Goal: Task Accomplishment & Management: Manage account settings

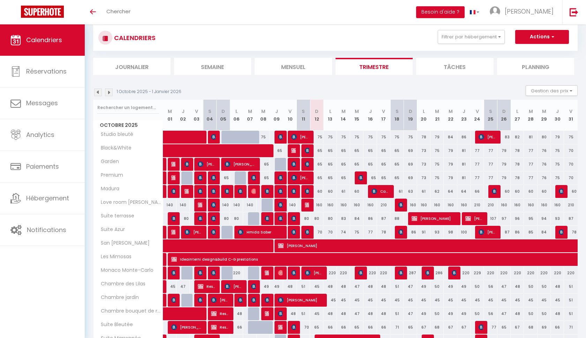
scroll to position [17, 0]
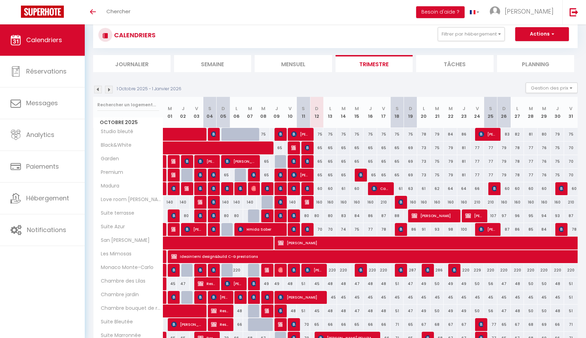
click at [110, 88] on img at bounding box center [109, 90] width 8 height 8
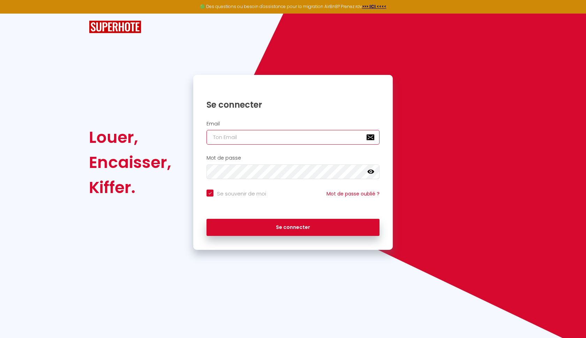
type input "[EMAIL_ADDRESS][DOMAIN_NAME]"
click at [293, 226] on button "Se connecter" at bounding box center [293, 227] width 173 height 17
checkbox input "true"
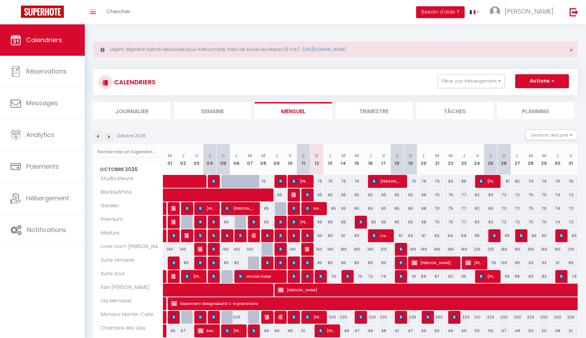
click at [108, 135] on img at bounding box center [109, 137] width 8 height 8
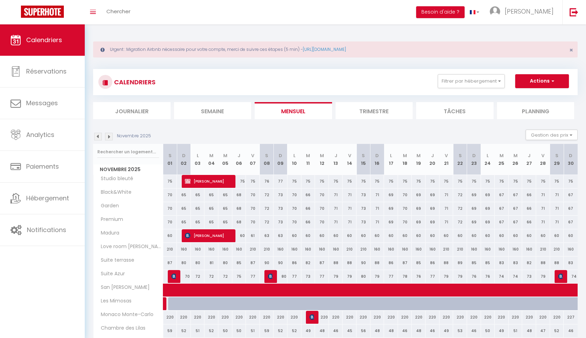
click at [99, 135] on img at bounding box center [98, 137] width 8 height 8
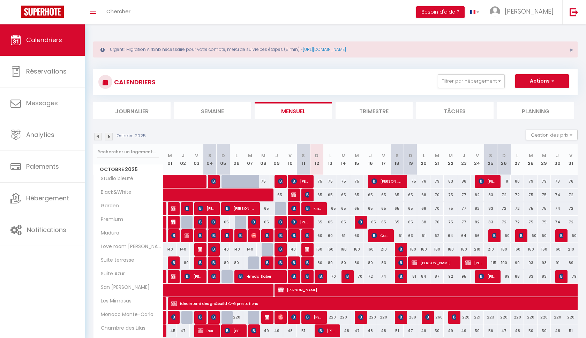
click at [383, 117] on li "Trimestre" at bounding box center [374, 110] width 77 height 17
click at [546, 110] on li "Planning" at bounding box center [535, 110] width 77 height 17
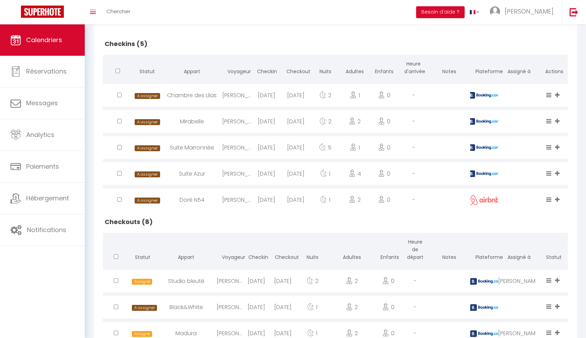
scroll to position [102, 0]
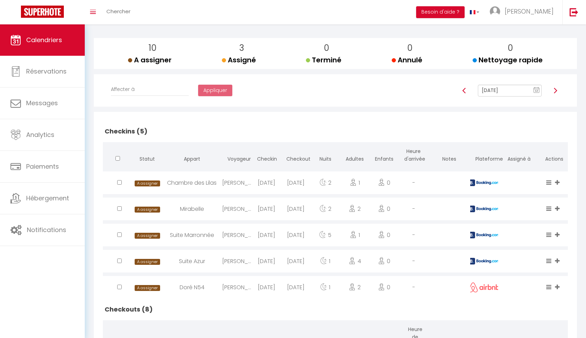
click at [556, 88] on img at bounding box center [556, 91] width 6 height 6
type input "Oct 13, 2025"
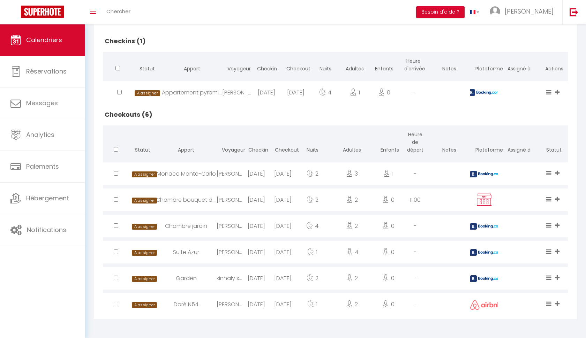
scroll to position [195, 0]
click at [115, 279] on input "checkbox" at bounding box center [116, 278] width 5 height 5
checkbox input "true"
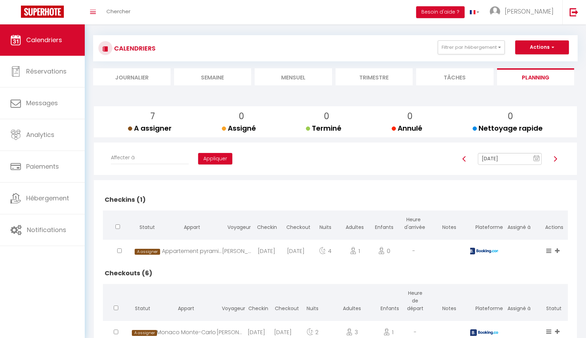
scroll to position [12, 0]
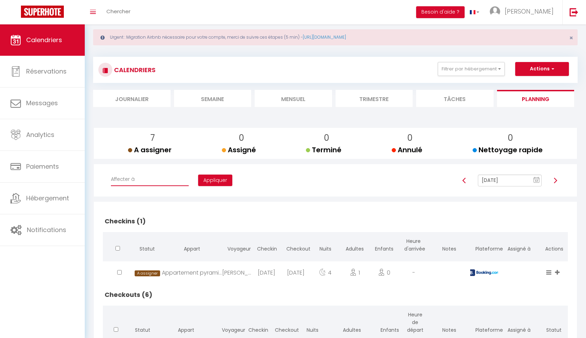
select select "50748"
click at [198, 181] on button "Appliquer" at bounding box center [215, 181] width 34 height 12
checkbox input "false"
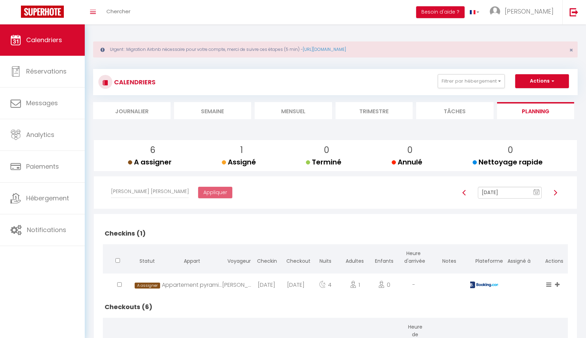
scroll to position [0, 0]
click at [554, 190] on img at bounding box center [556, 193] width 6 height 6
click at [556, 193] on img at bounding box center [556, 193] width 6 height 6
type input "Oct 15, 2025"
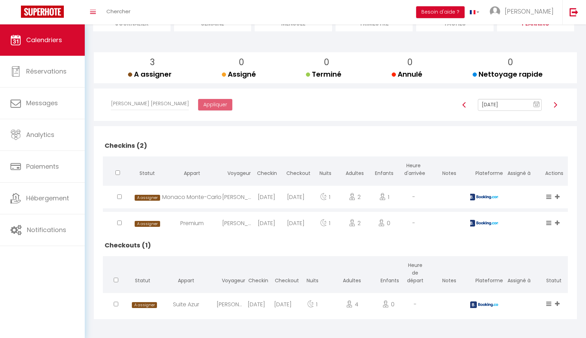
scroll to position [88, 0]
click at [121, 302] on div at bounding box center [116, 304] width 27 height 23
click at [115, 305] on input "checkbox" at bounding box center [116, 304] width 5 height 5
checkbox input "true"
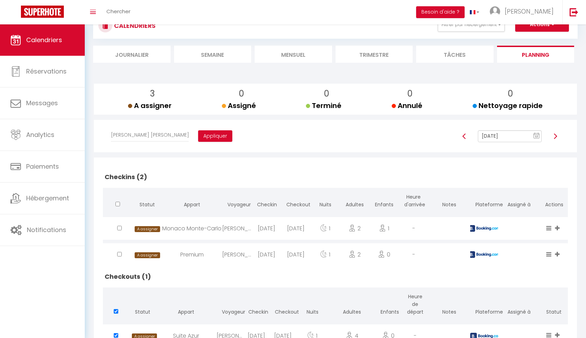
scroll to position [55, 0]
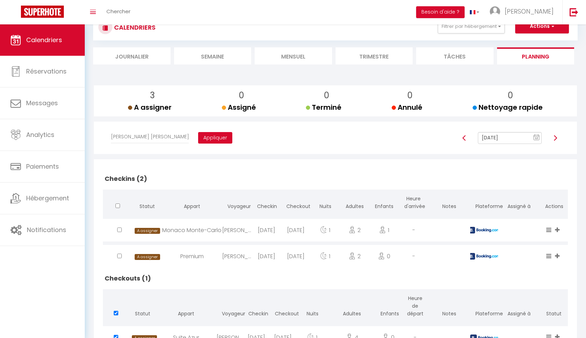
click at [198, 136] on button "Appliquer" at bounding box center [215, 138] width 34 height 12
checkbox input "false"
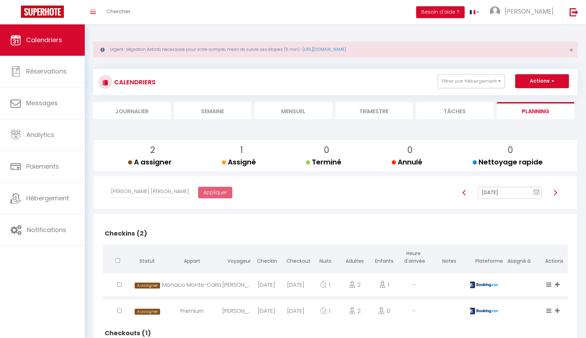
scroll to position [0, 0]
click at [556, 190] on img at bounding box center [556, 193] width 6 height 6
type input "Oct 16, 2025"
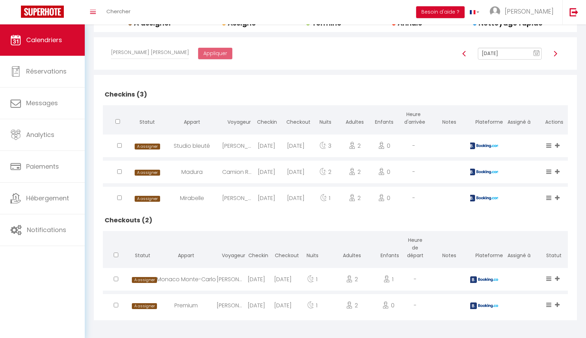
scroll to position [139, 0]
click at [118, 305] on input "checkbox" at bounding box center [116, 306] width 5 height 5
checkbox input "true"
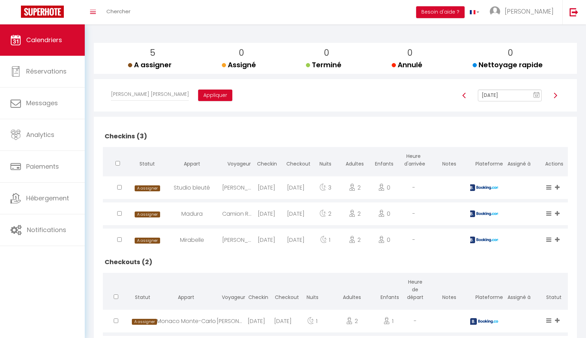
scroll to position [57, 0]
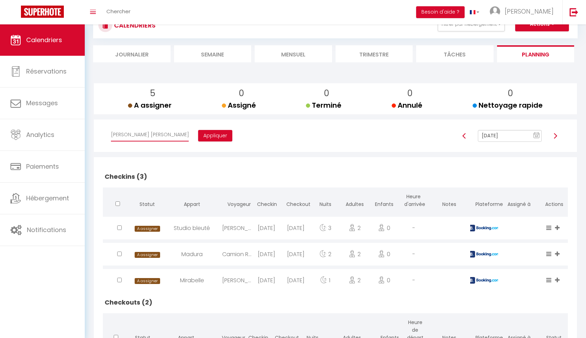
select select "38788"
click at [198, 132] on button "Appliquer" at bounding box center [215, 136] width 34 height 12
checkbox input "false"
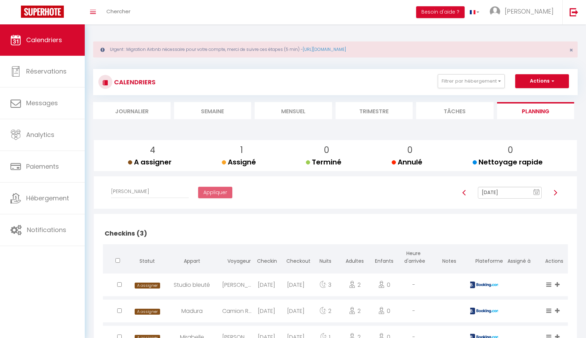
scroll to position [0, 0]
click at [555, 190] on img at bounding box center [556, 193] width 6 height 6
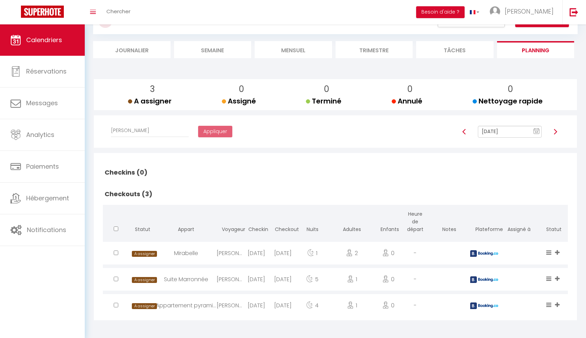
scroll to position [61, 0]
click at [555, 130] on img at bounding box center [556, 132] width 6 height 6
type input "Oct 18, 2025"
checkbox input "false"
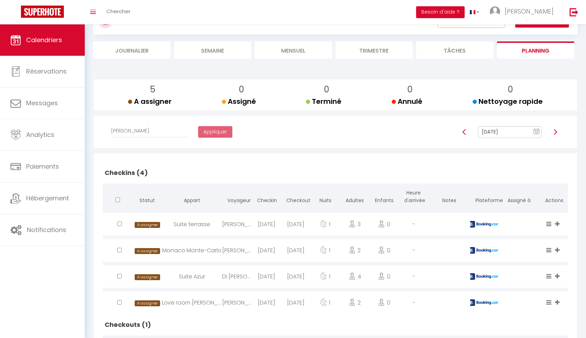
click at [120, 277] on input "checkbox" at bounding box center [119, 276] width 5 height 5
checkbox input "true"
click at [118, 306] on div at bounding box center [117, 303] width 29 height 23
click at [120, 301] on input "checkbox" at bounding box center [119, 302] width 5 height 5
checkbox input "true"
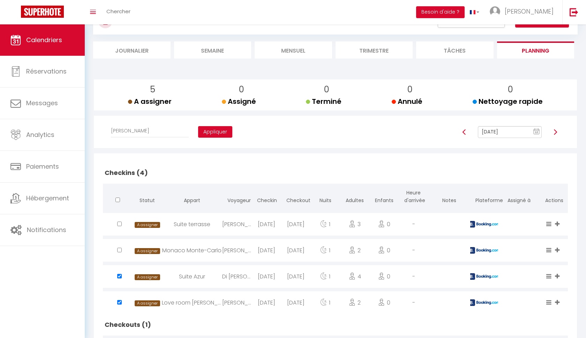
click at [118, 225] on input "checkbox" at bounding box center [119, 224] width 5 height 5
checkbox input "true"
select select "50748"
click at [198, 133] on button "Appliquer" at bounding box center [215, 132] width 34 height 12
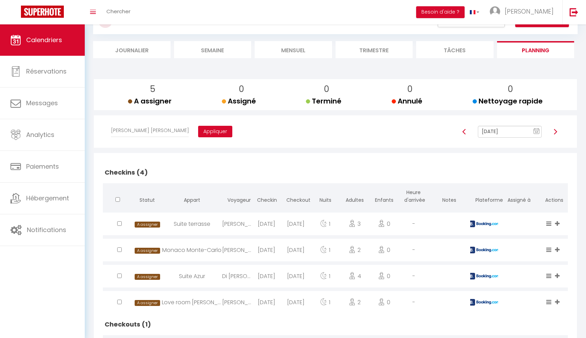
checkbox input "false"
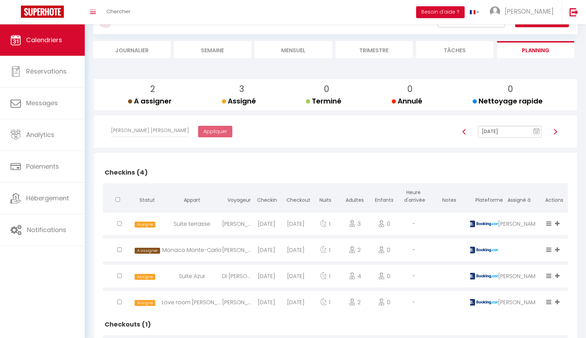
click at [555, 130] on img at bounding box center [556, 132] width 6 height 6
type input "Oct 19, 2025"
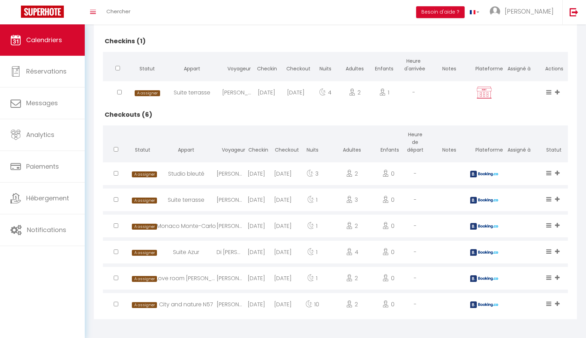
scroll to position [193, 0]
click at [123, 280] on div at bounding box center [116, 278] width 27 height 23
click at [119, 275] on div at bounding box center [116, 278] width 27 height 23
click at [114, 276] on div at bounding box center [116, 278] width 27 height 23
click at [114, 281] on input "checkbox" at bounding box center [116, 278] width 5 height 5
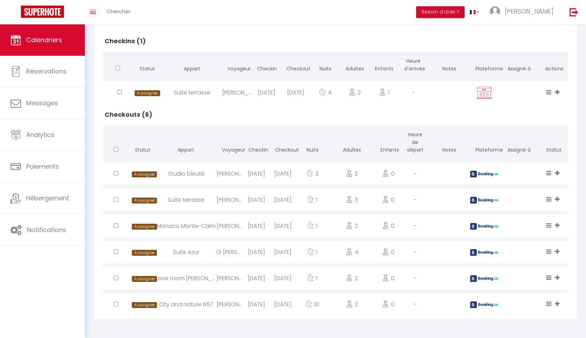
checkbox input "true"
click at [116, 259] on div at bounding box center [116, 252] width 27 height 23
click at [116, 256] on div at bounding box center [116, 252] width 27 height 23
click at [115, 253] on input "checkbox" at bounding box center [116, 252] width 5 height 5
checkbox input "true"
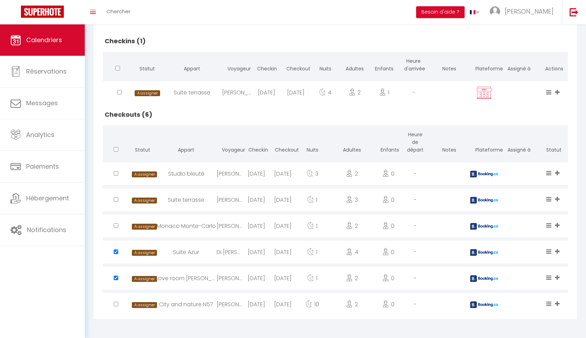
click at [115, 199] on input "checkbox" at bounding box center [116, 199] width 5 height 5
checkbox input "true"
click at [116, 176] on input "checkbox" at bounding box center [116, 173] width 5 height 5
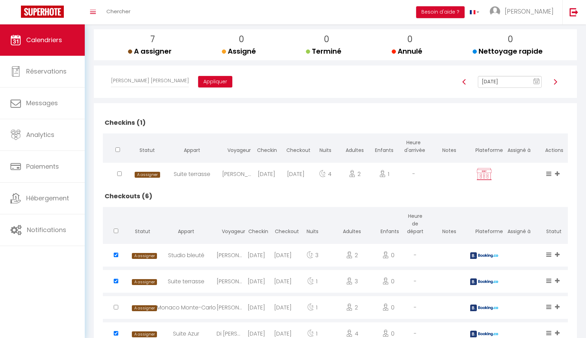
scroll to position [100, 0]
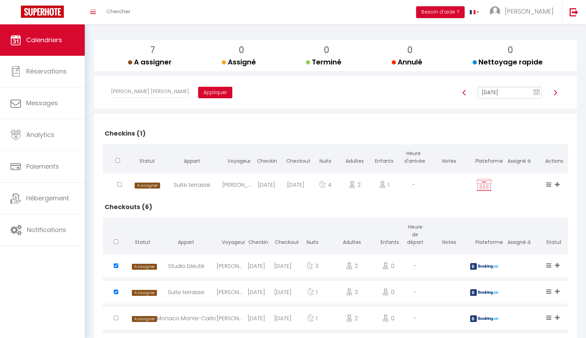
click at [198, 94] on button "Appliquer" at bounding box center [215, 93] width 34 height 12
checkbox input "false"
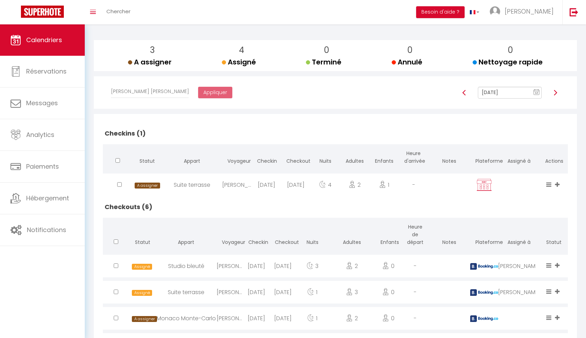
click at [466, 93] on img at bounding box center [465, 93] width 6 height 6
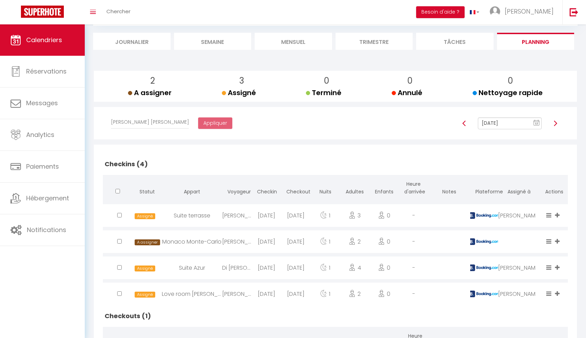
scroll to position [49, 0]
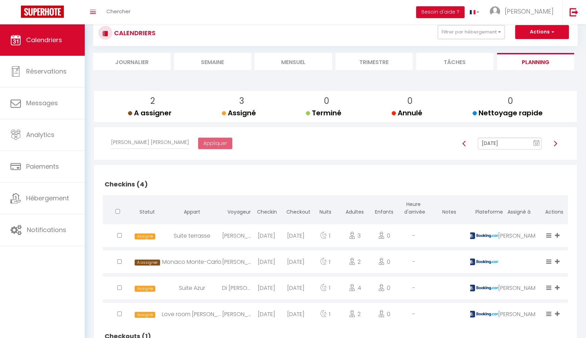
click at [465, 144] on img at bounding box center [465, 144] width 6 height 6
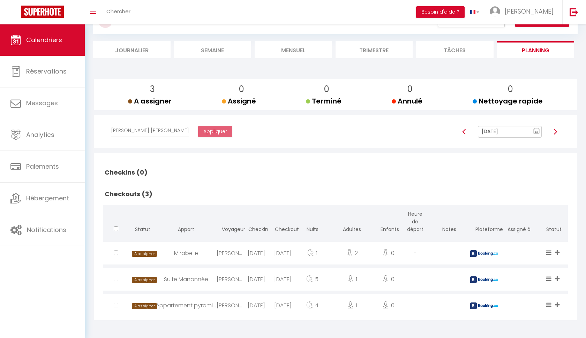
scroll to position [61, 0]
click at [462, 132] on img at bounding box center [465, 132] width 6 height 6
type input "Oct 16, 2025"
checkbox input "false"
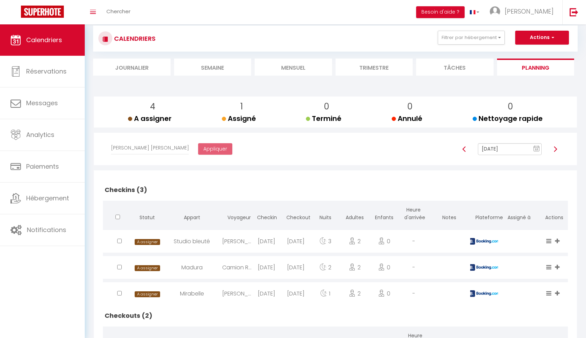
scroll to position [38, 0]
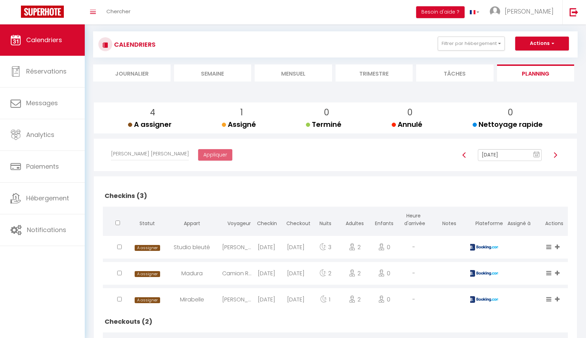
click at [555, 151] on div at bounding box center [555, 155] width 18 height 12
click at [555, 156] on img at bounding box center [556, 155] width 6 height 6
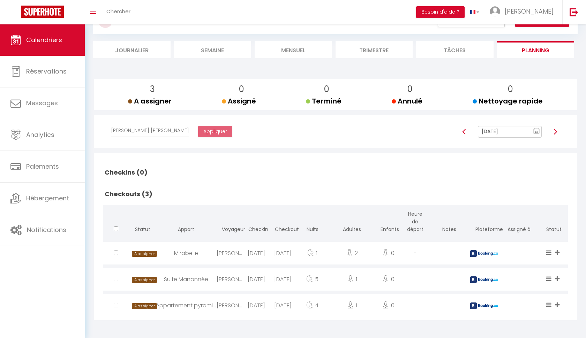
scroll to position [61, 0]
click at [558, 132] on img at bounding box center [556, 132] width 6 height 6
type input "Oct 18, 2025"
checkbox input "false"
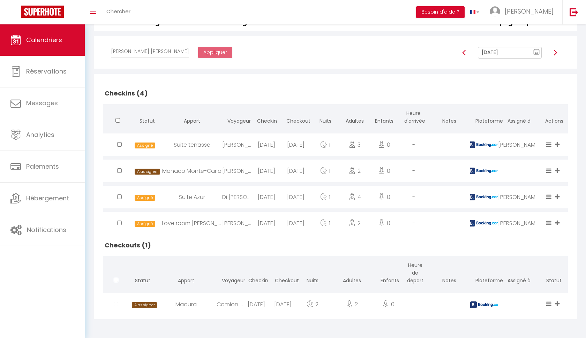
scroll to position [141, 0]
click at [121, 199] on div at bounding box center [117, 197] width 29 height 23
click at [119, 197] on input "checkbox" at bounding box center [119, 197] width 5 height 5
checkbox input "true"
click at [119, 218] on div at bounding box center [117, 223] width 29 height 23
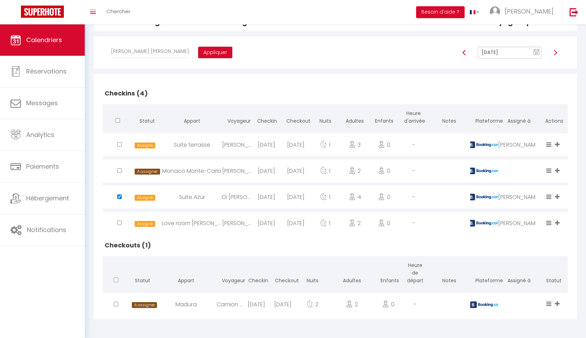
click at [120, 223] on input "checkbox" at bounding box center [119, 223] width 5 height 5
checkbox input "true"
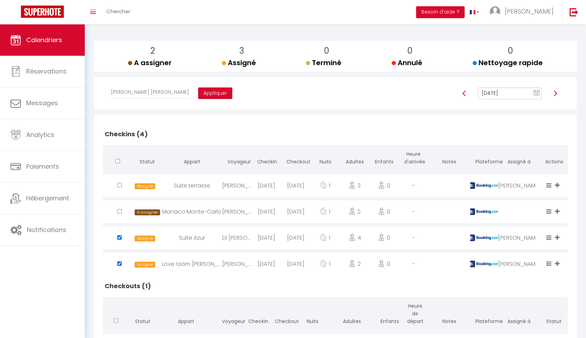
scroll to position [35, 0]
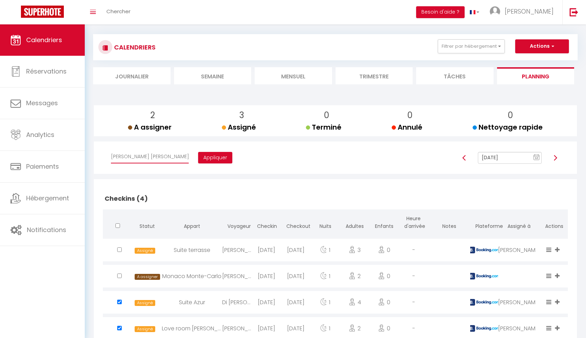
select select
click at [198, 157] on button "Appliquer" at bounding box center [215, 158] width 34 height 12
checkbox input "false"
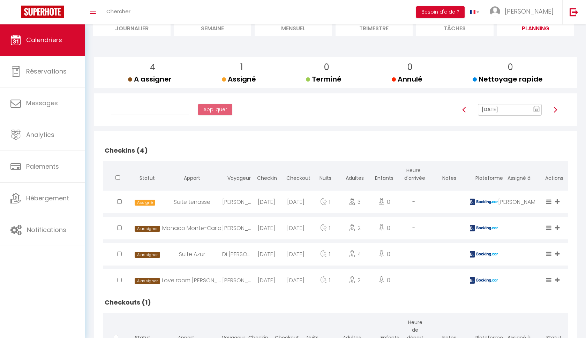
scroll to position [61, 0]
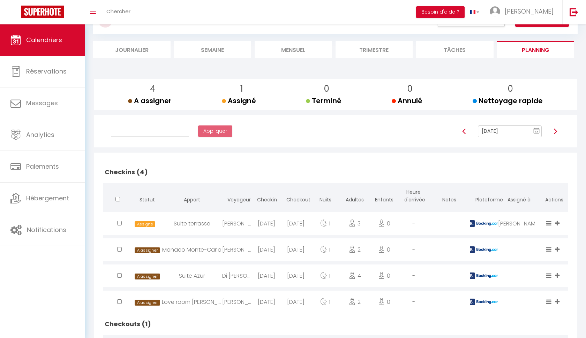
click at [556, 132] on img at bounding box center [556, 132] width 6 height 6
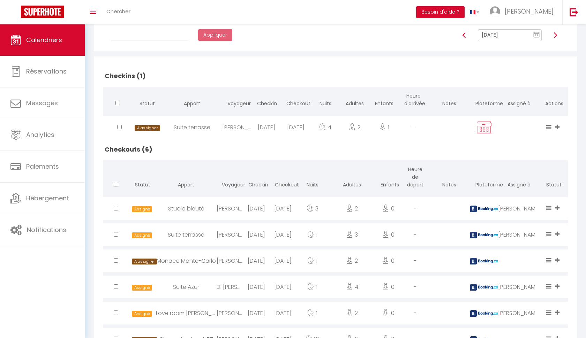
scroll to position [135, 0]
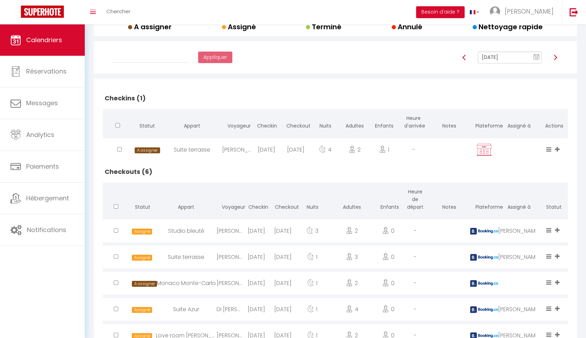
click at [554, 57] on img at bounding box center [556, 58] width 6 height 6
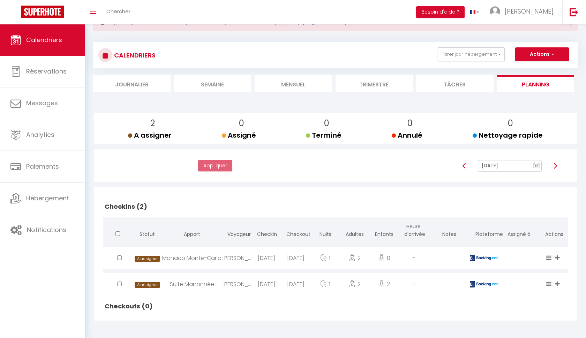
click at [558, 165] on img at bounding box center [556, 166] width 6 height 6
type input "Oct 21, 2025"
checkbox input "false"
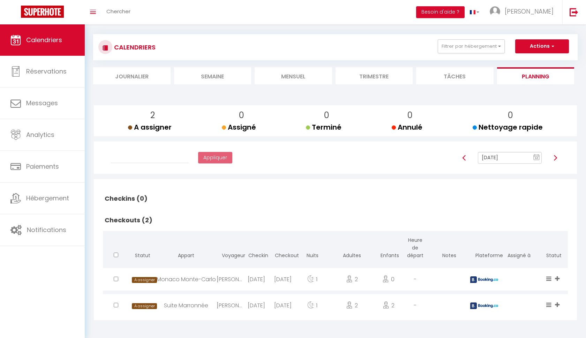
scroll to position [35, 0]
click at [554, 160] on img at bounding box center [556, 159] width 6 height 6
type input "Oct 22, 2025"
checkbox input "false"
checkbox input "true"
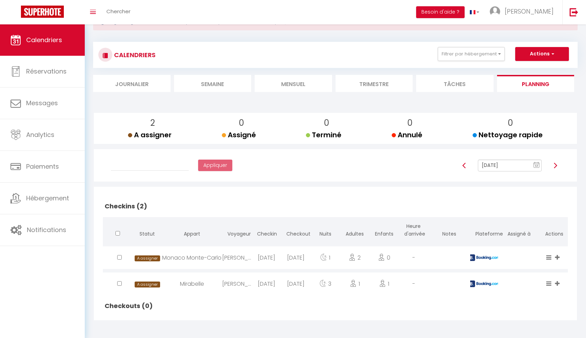
scroll to position [27, 0]
click at [554, 165] on img at bounding box center [556, 166] width 6 height 6
type input "Oct 23, 2025"
checkbox input "false"
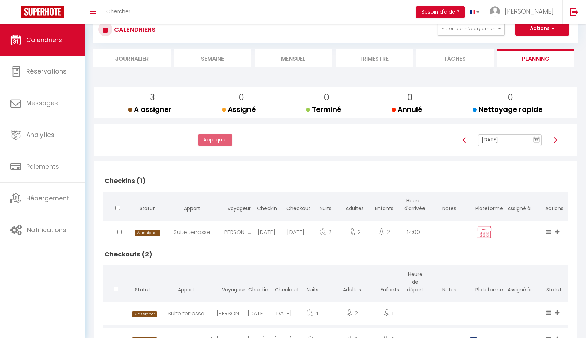
scroll to position [53, 0]
click at [119, 316] on div at bounding box center [116, 313] width 27 height 23
click at [116, 315] on input "checkbox" at bounding box center [116, 313] width 5 height 5
checkbox input "true"
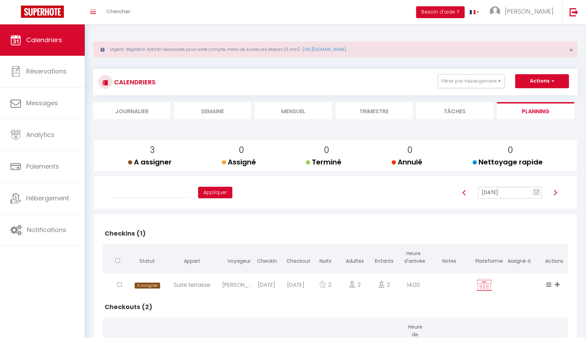
scroll to position [0, 0]
select select "38788"
click at [198, 195] on button "Appliquer" at bounding box center [215, 193] width 34 height 12
checkbox input "false"
click at [555, 192] on img at bounding box center [556, 193] width 6 height 6
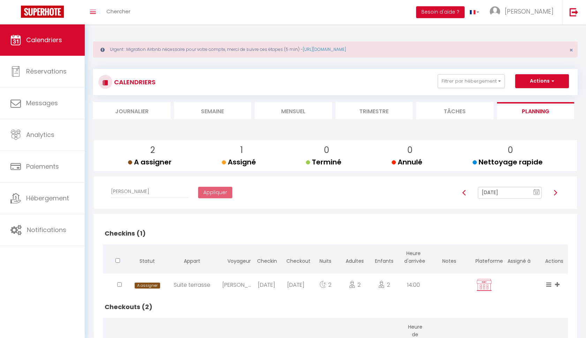
type input "Oct 24, 2025"
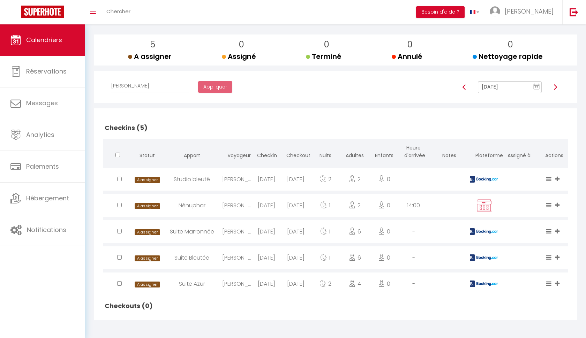
scroll to position [105, 0]
click at [120, 283] on input "checkbox" at bounding box center [119, 284] width 5 height 5
checkbox input "true"
click at [121, 181] on input "checkbox" at bounding box center [119, 179] width 5 height 5
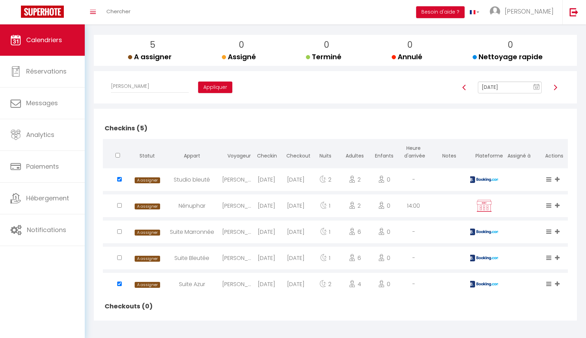
checkbox input "false"
click at [202, 85] on button "Appliquer" at bounding box center [215, 88] width 34 height 12
checkbox input "false"
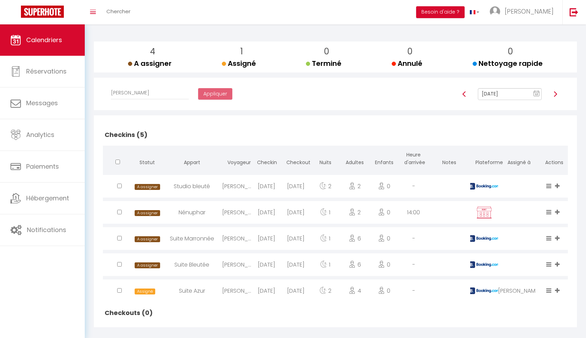
scroll to position [69, 0]
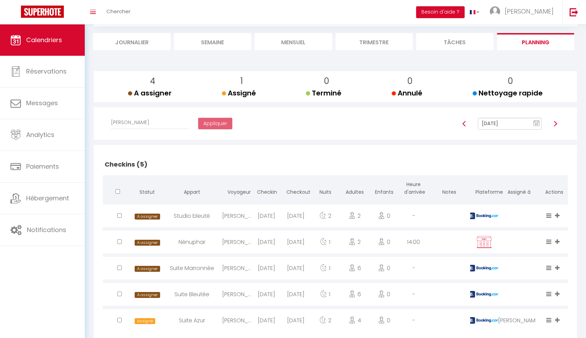
click at [554, 121] on img at bounding box center [556, 124] width 6 height 6
type input "Oct 25, 2025"
checkbox input "false"
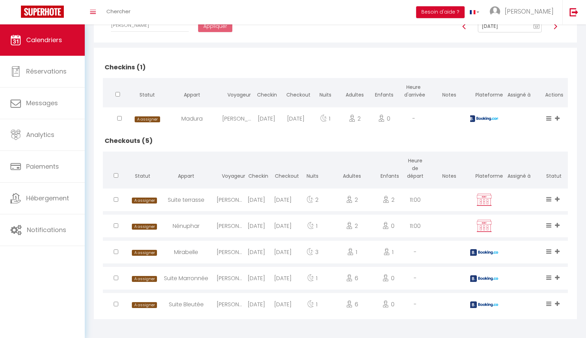
scroll to position [167, 0]
click at [117, 201] on input "checkbox" at bounding box center [116, 199] width 5 height 5
checkbox input "true"
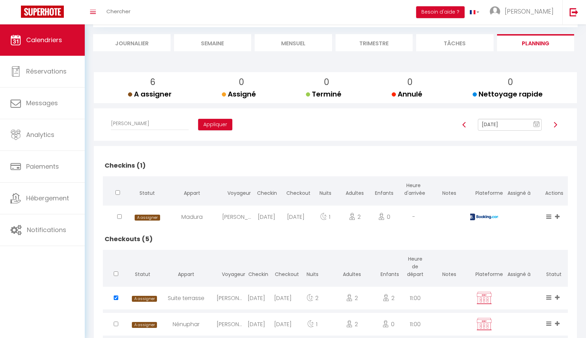
scroll to position [65, 0]
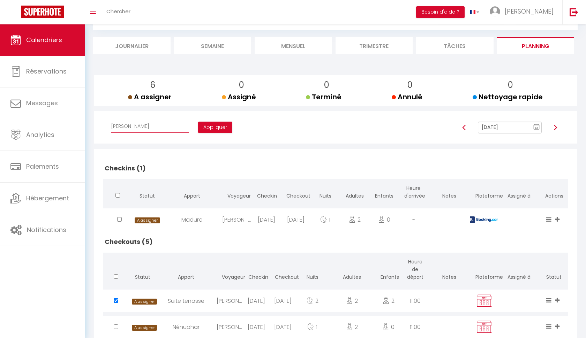
select select "50748"
click at [198, 126] on button "Appliquer" at bounding box center [215, 128] width 34 height 12
checkbox input "false"
click at [557, 126] on img at bounding box center [556, 128] width 6 height 6
type input "Oct 26, 2025"
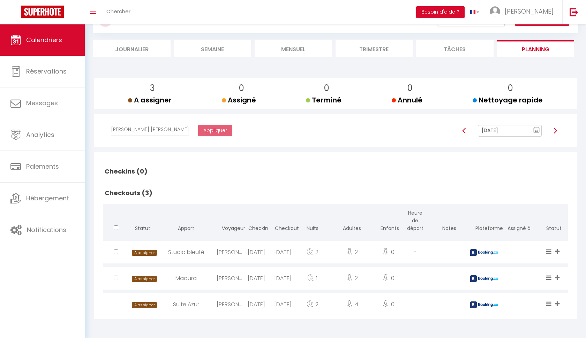
scroll to position [62, 0]
click at [118, 230] on div at bounding box center [116, 229] width 16 height 8
click at [118, 229] on input "checkbox" at bounding box center [116, 228] width 5 height 5
checkbox input "true"
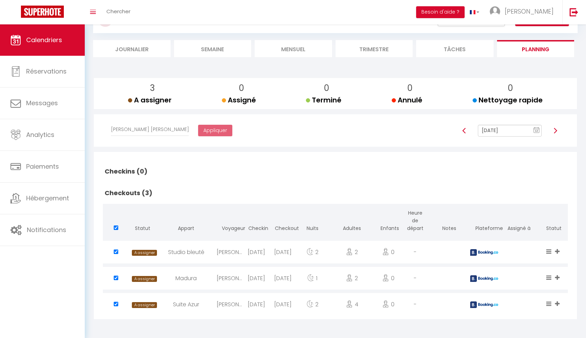
checkbox input "true"
click at [204, 127] on button "Appliquer" at bounding box center [215, 131] width 34 height 12
checkbox input "false"
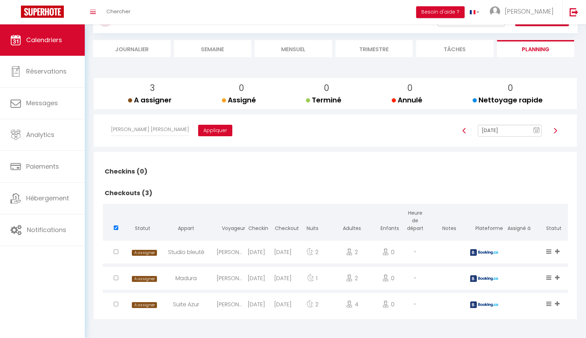
checkbox input "false"
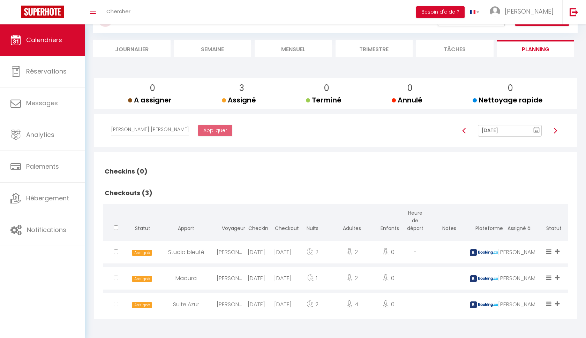
click at [555, 128] on img at bounding box center [556, 131] width 6 height 6
type input "Oct 27, 2025"
checkbox input "false"
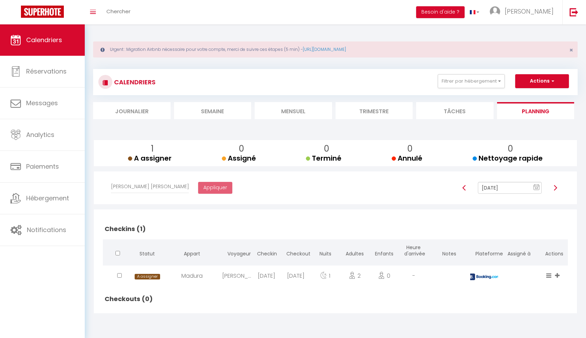
scroll to position [0, 0]
click at [54, 52] on link "Calendriers" at bounding box center [42, 39] width 85 height 31
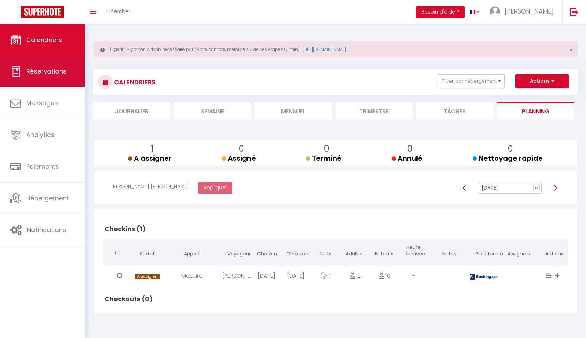
click at [54, 70] on span "Réservations" at bounding box center [46, 71] width 40 height 9
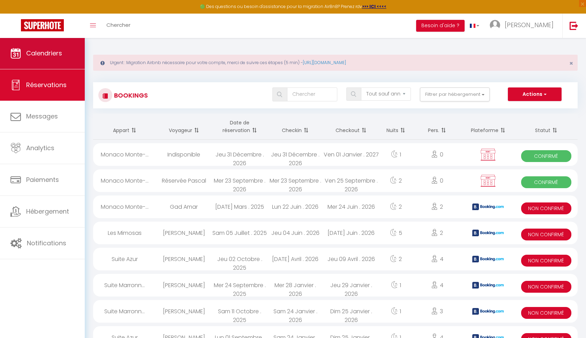
click at [54, 51] on span "Calendriers" at bounding box center [44, 53] width 36 height 9
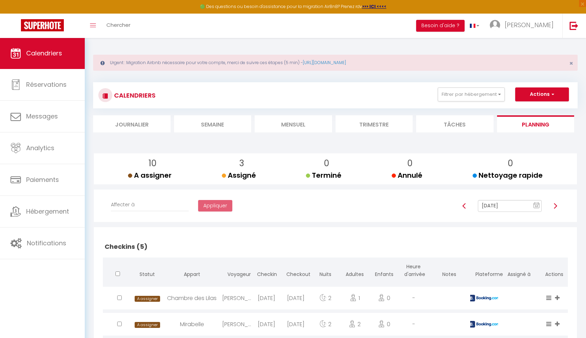
click at [388, 125] on li "Trimestre" at bounding box center [374, 123] width 77 height 17
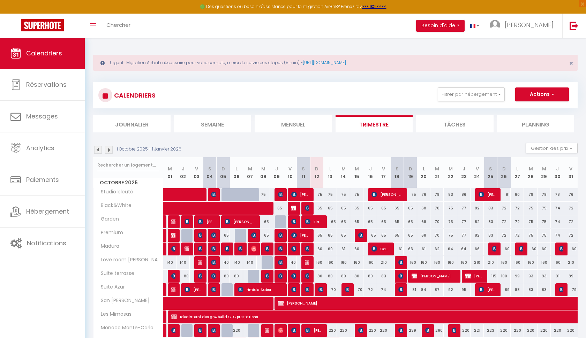
click at [98, 153] on img at bounding box center [98, 150] width 8 height 8
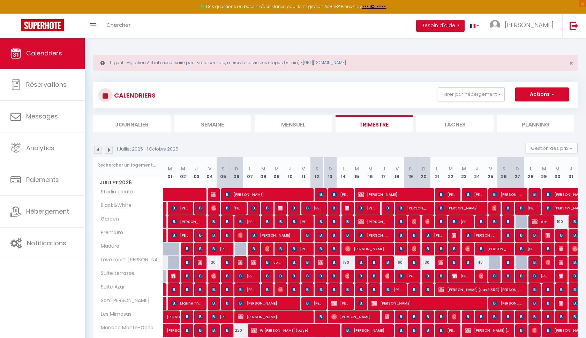
click at [99, 149] on img at bounding box center [98, 150] width 8 height 8
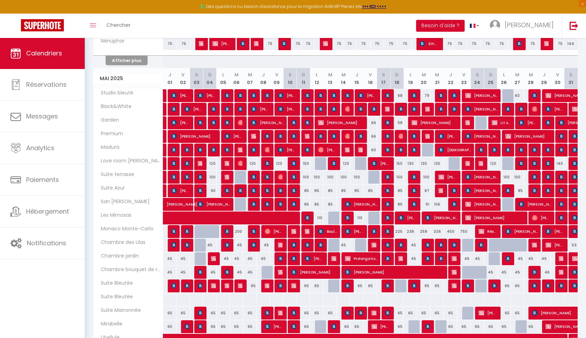
scroll to position [408, 0]
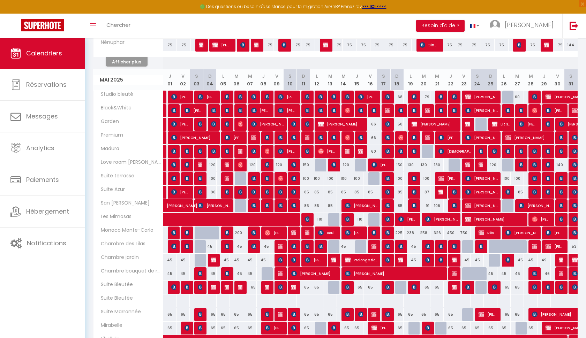
click at [543, 217] on span "Kata Juhasz" at bounding box center [541, 219] width 18 height 13
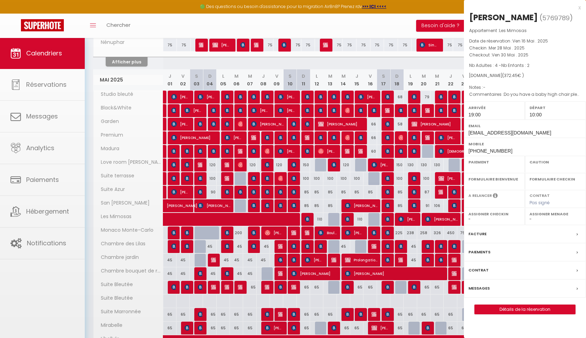
select select "OK"
select select "1"
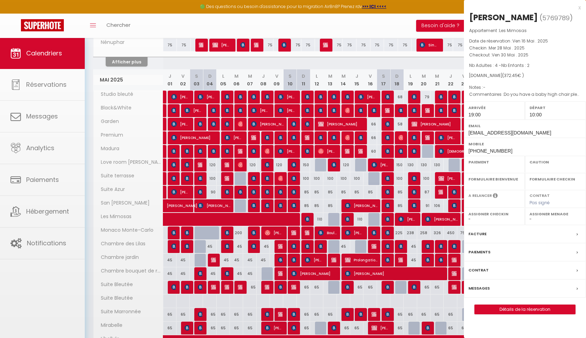
select select
select select "38788"
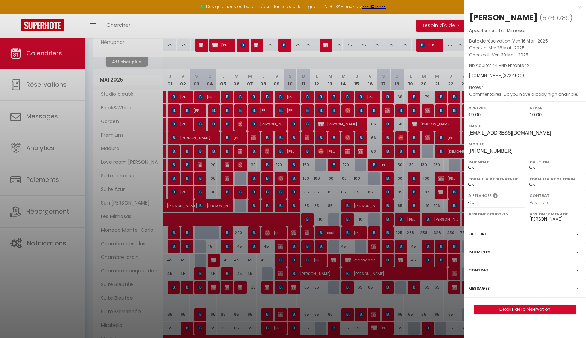
click at [442, 167] on div at bounding box center [293, 169] width 586 height 338
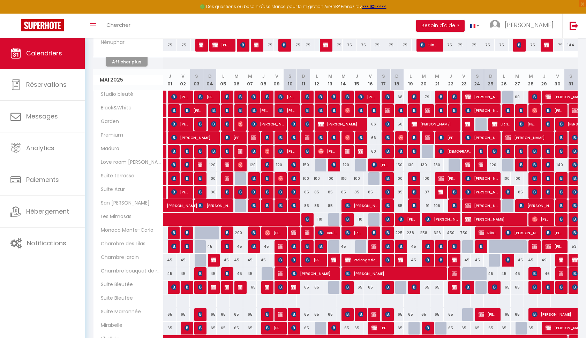
click at [580, 8] on div "🟢 Des questions ou besoin d'assistance pour la migration AirBnB? Prenez rdv >>>…" at bounding box center [293, 7] width 586 height 14
click at [468, 125] on img at bounding box center [468, 124] width 6 height 6
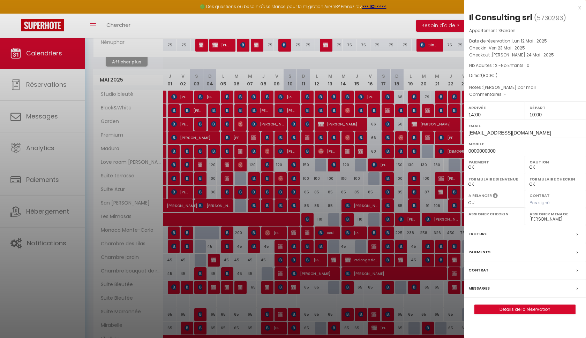
select select "KO"
select select
click at [418, 65] on div at bounding box center [293, 169] width 586 height 338
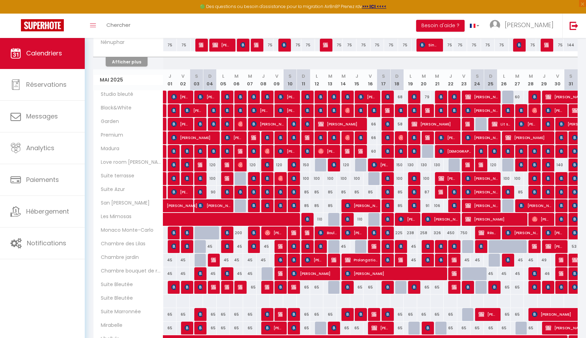
click at [488, 232] on span "Réservée Savas" at bounding box center [488, 232] width 18 height 13
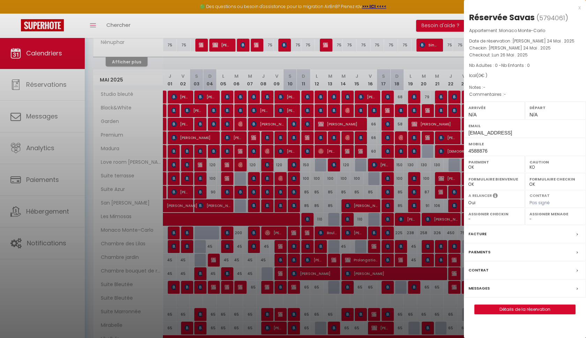
click at [579, 8] on div "x" at bounding box center [522, 7] width 117 height 8
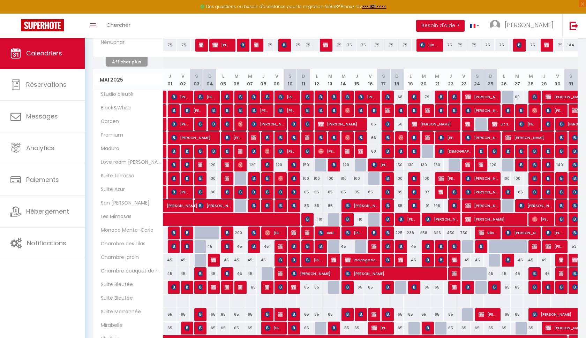
click at [479, 138] on span "Boris Pereskok" at bounding box center [481, 137] width 32 height 13
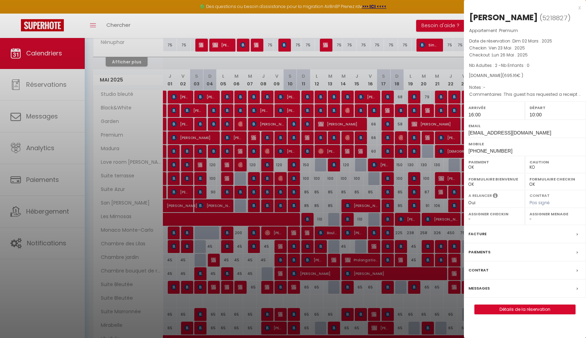
click at [580, 7] on div "x" at bounding box center [522, 7] width 117 height 8
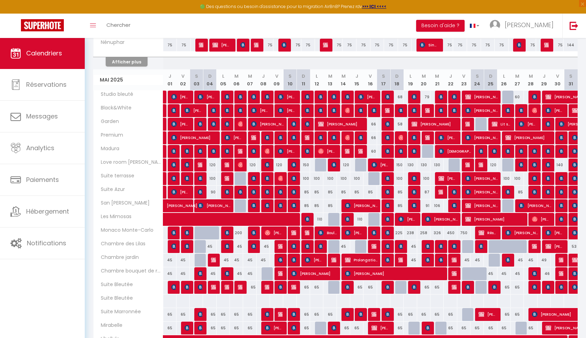
click at [466, 124] on img at bounding box center [468, 124] width 6 height 6
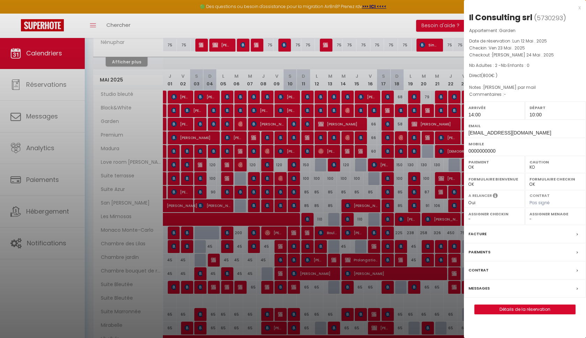
click at [580, 7] on div "x" at bounding box center [522, 7] width 117 height 8
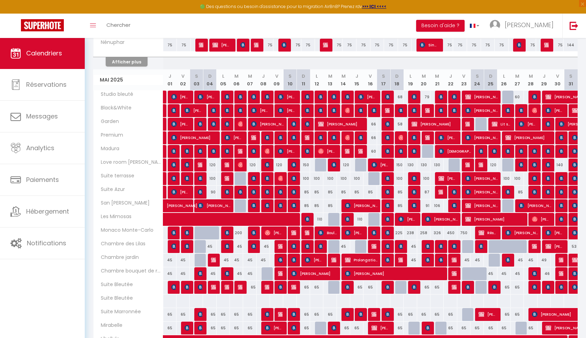
click at [480, 165] on img at bounding box center [482, 165] width 6 height 6
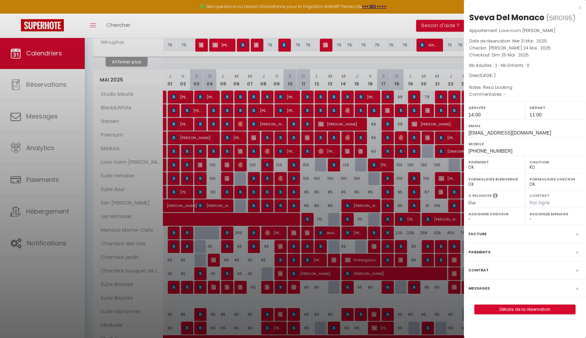
click at [578, 8] on div "x" at bounding box center [522, 7] width 117 height 8
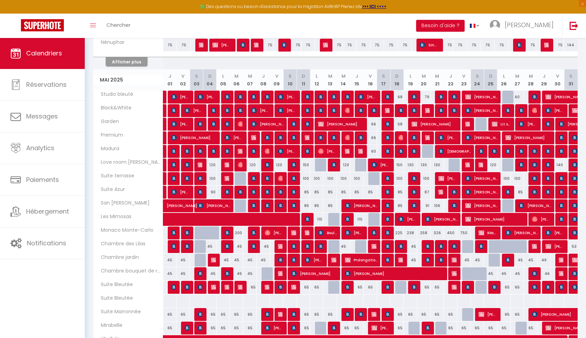
click at [465, 162] on div at bounding box center [468, 165] width 13 height 13
click at [466, 163] on img at bounding box center [468, 165] width 6 height 6
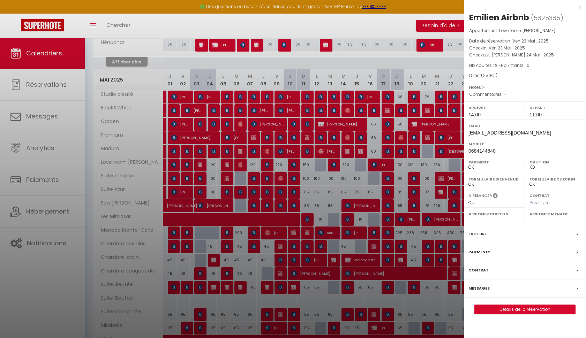
click at [581, 5] on div "x" at bounding box center [522, 7] width 117 height 8
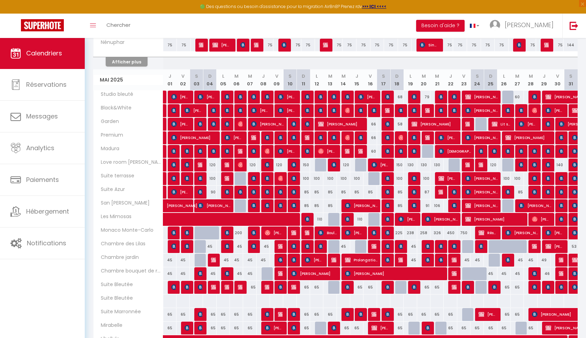
click at [493, 217] on span "Lidiane Ribeiro" at bounding box center [495, 219] width 60 height 13
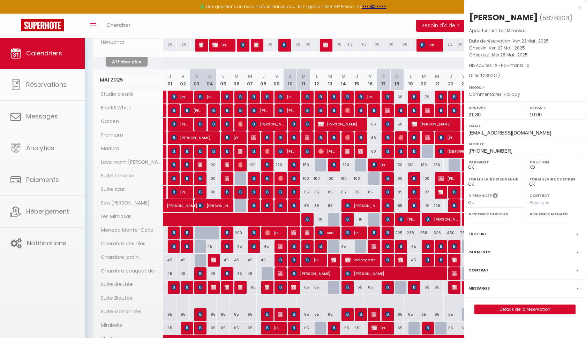
select select "1"
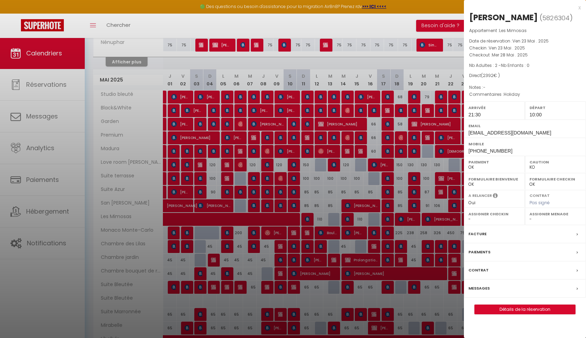
click at [578, 9] on div "x" at bounding box center [522, 7] width 117 height 8
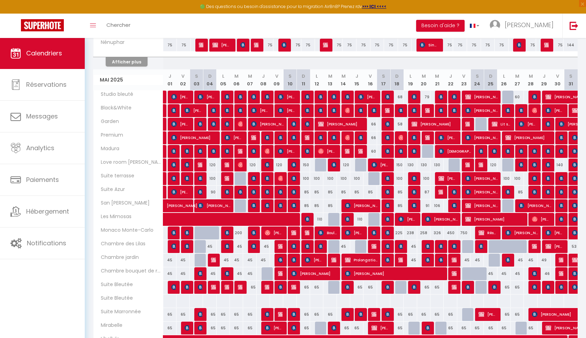
click at [481, 222] on span "Lidiane Ribeiro" at bounding box center [495, 219] width 60 height 13
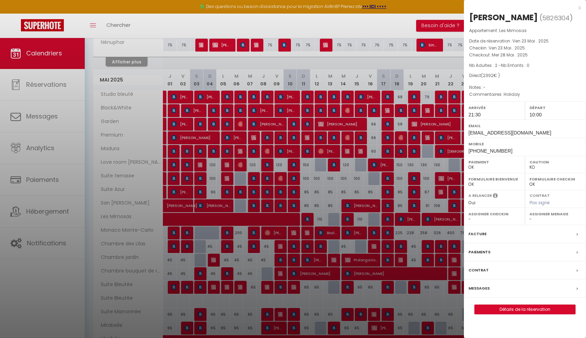
click at [432, 166] on div at bounding box center [293, 169] width 586 height 338
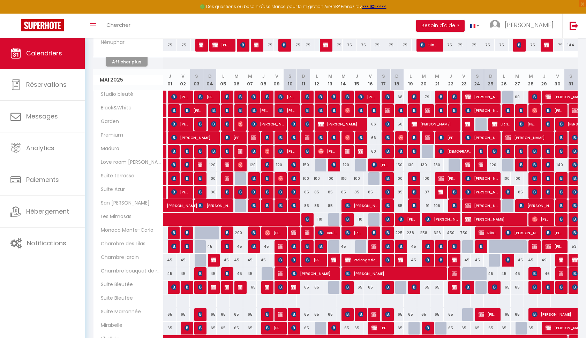
click at [452, 134] on span "tiziano pizzichini" at bounding box center [448, 137] width 18 height 13
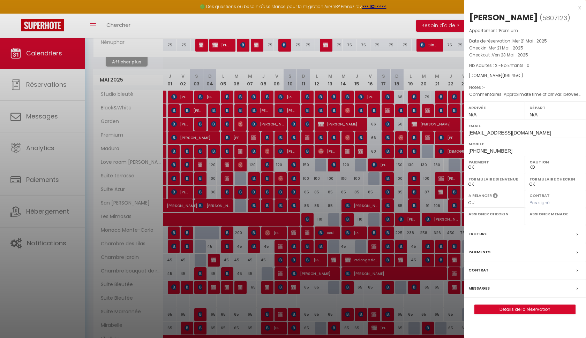
click at [449, 135] on div at bounding box center [293, 169] width 586 height 338
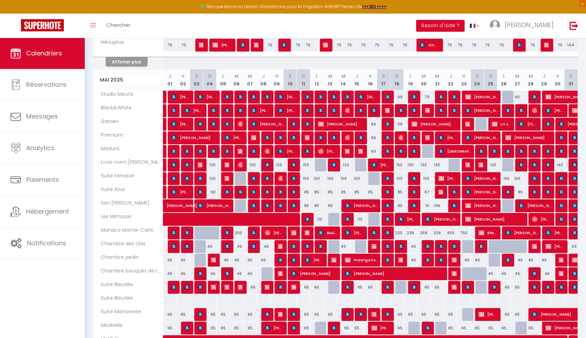
click at [475, 110] on span "Boris Pereskok" at bounding box center [481, 110] width 32 height 13
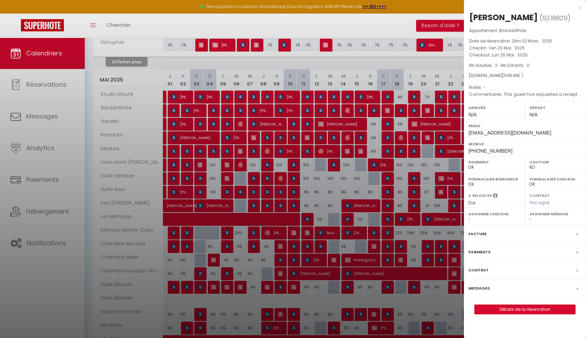
click at [580, 9] on div "x" at bounding box center [522, 7] width 117 height 8
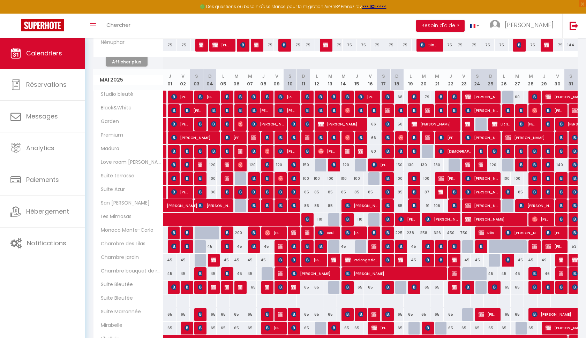
click at [441, 108] on img at bounding box center [442, 111] width 6 height 6
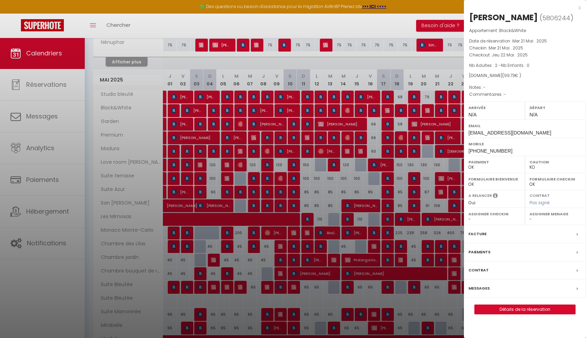
click at [441, 108] on div at bounding box center [293, 169] width 586 height 338
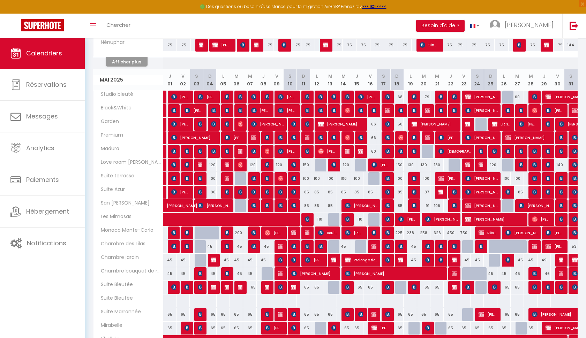
click at [451, 95] on div at bounding box center [454, 97] width 13 height 13
click at [455, 97] on img at bounding box center [455, 97] width 6 height 6
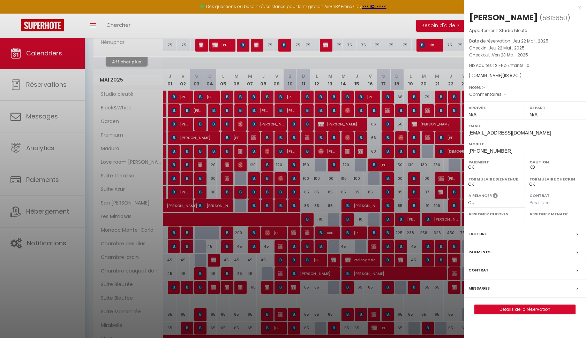
click at [455, 97] on div at bounding box center [293, 169] width 586 height 338
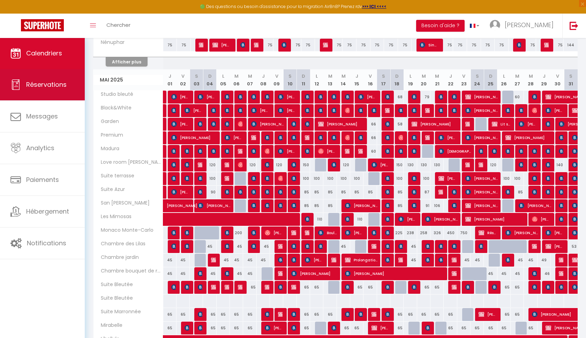
click at [74, 94] on link "Réservations" at bounding box center [42, 84] width 85 height 31
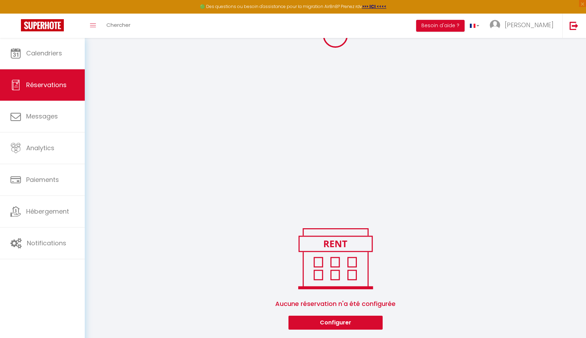
scroll to position [111, 0]
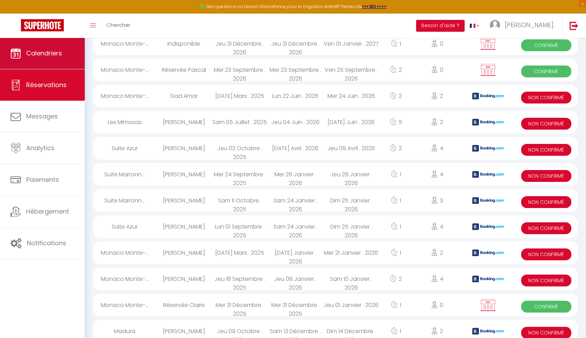
click at [56, 60] on link "Calendriers" at bounding box center [42, 53] width 85 height 31
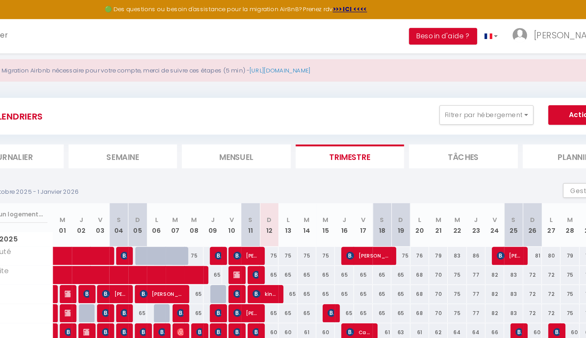
scroll to position [9, 0]
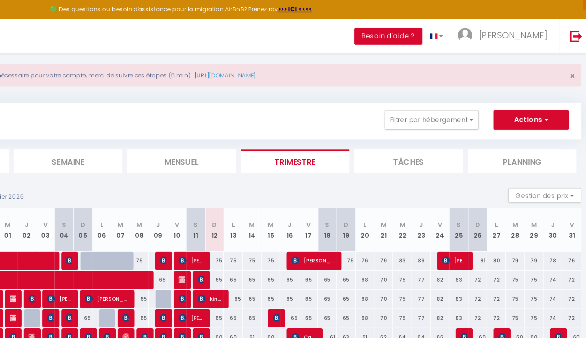
click at [515, 82] on button "Actions" at bounding box center [542, 86] width 54 height 14
click at [505, 101] on link "Nouvelle réservation" at bounding box center [535, 101] width 61 height 10
select select
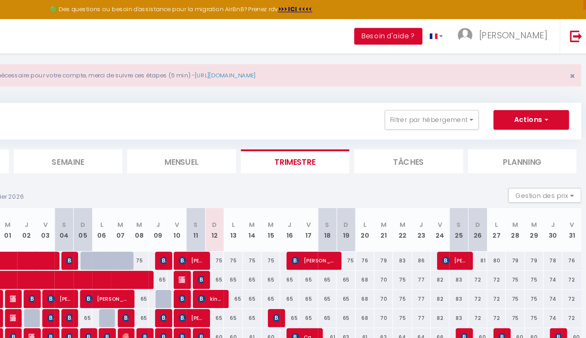
select select
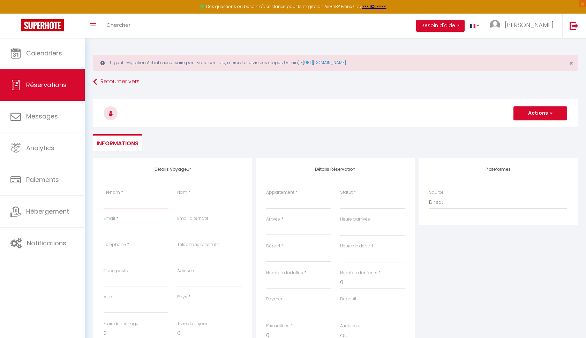
type input "a"
select select
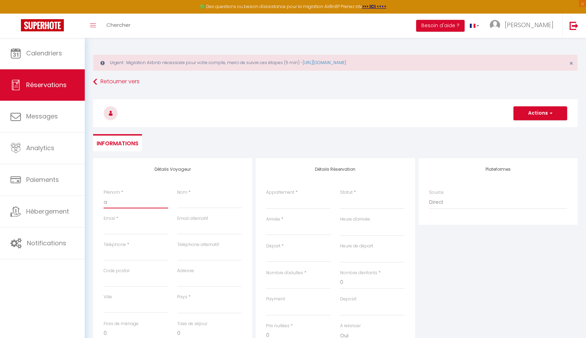
select select
checkbox input "false"
type input "an"
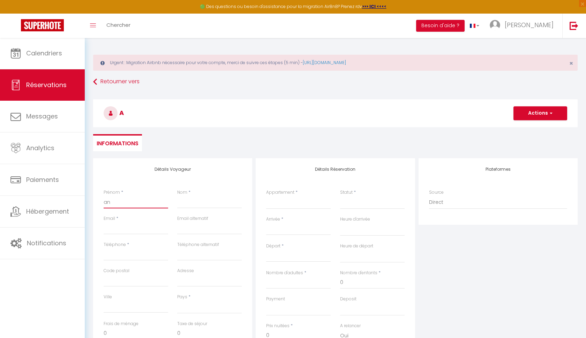
select select
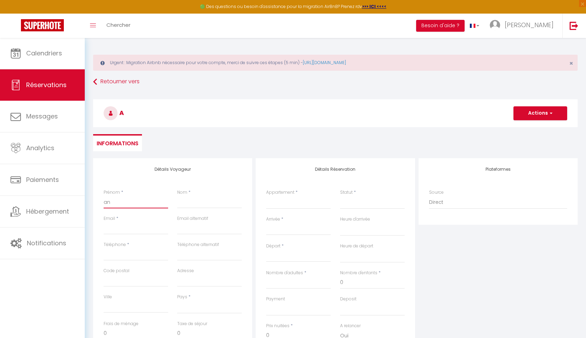
select select
checkbox input "false"
type input "ant"
select select
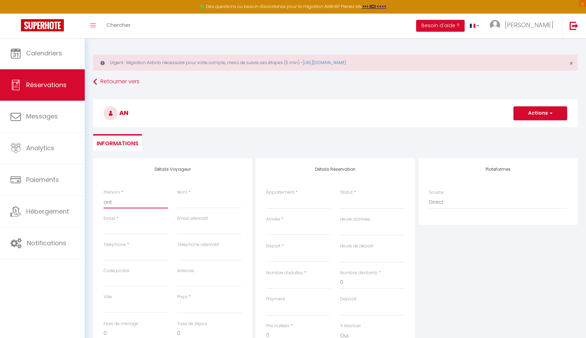
select select
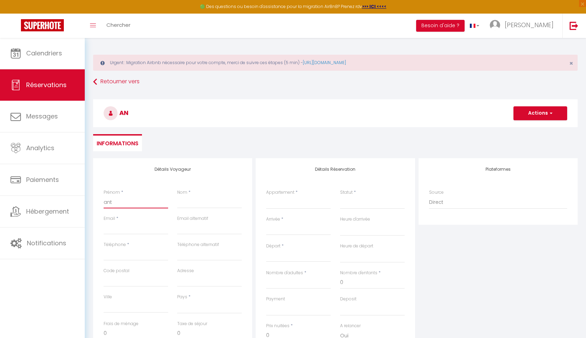
select select
checkbox input "false"
type input "ante"
select select
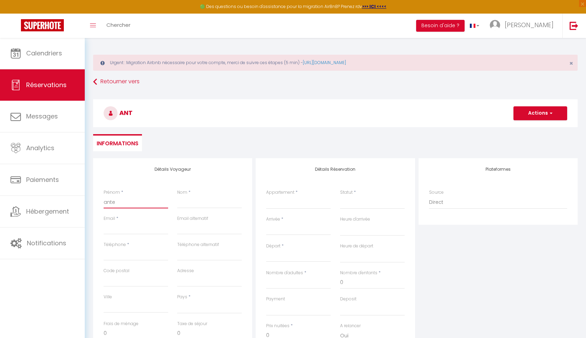
select select
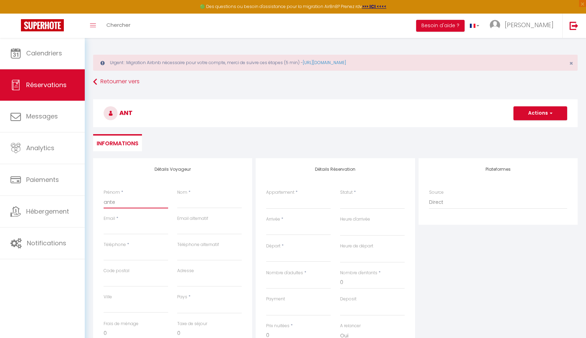
checkbox input "false"
type input "ante"
type input "s"
select select
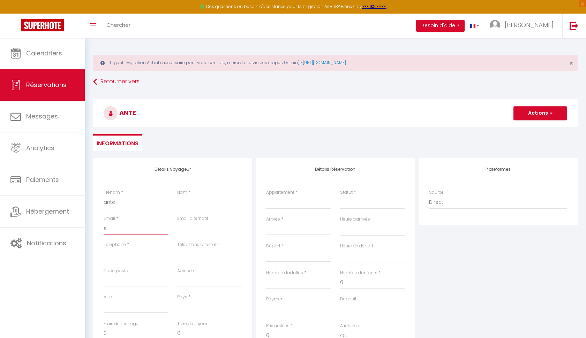
select select
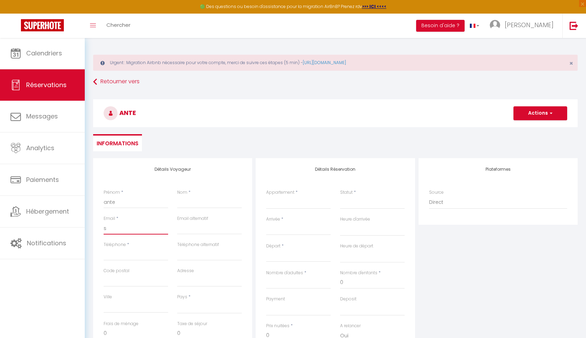
checkbox input "false"
type input "sg"
select select
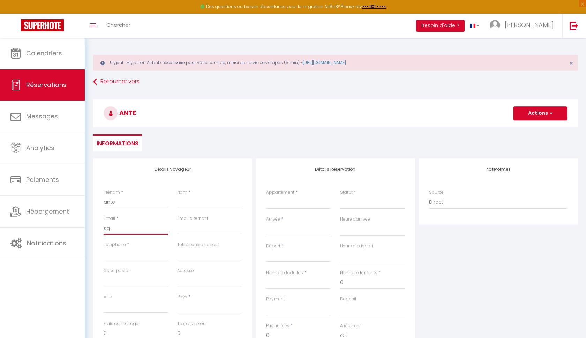
select select
checkbox input "false"
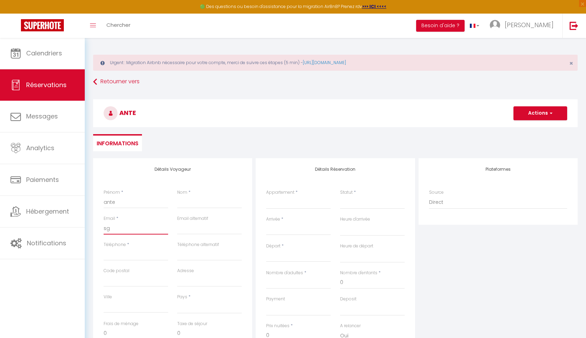
type input "sg@"
select select
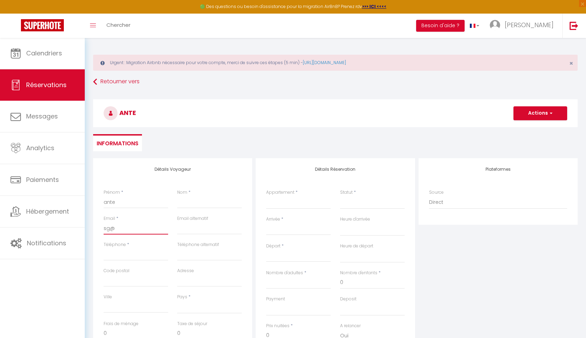
select select
checkbox input "false"
type input "sg@m"
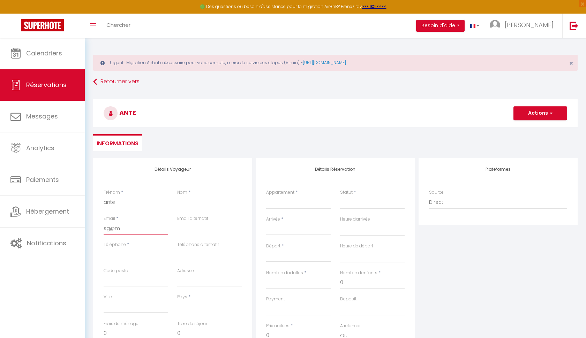
select select
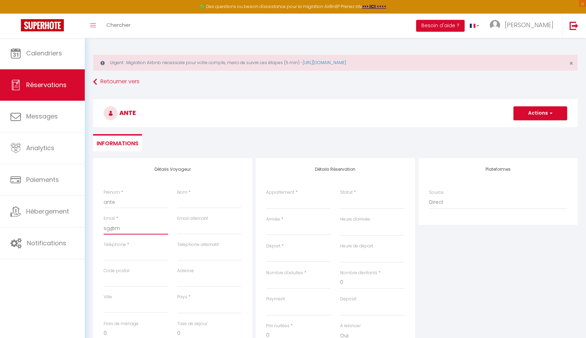
select select
checkbox input "false"
type input "sg@ml"
select select
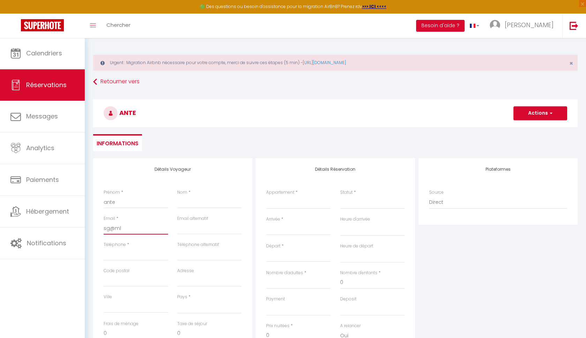
select select
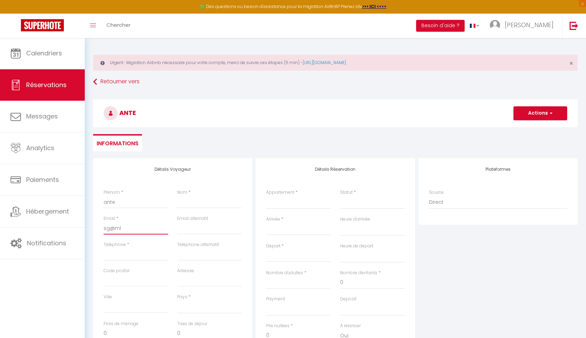
select select
checkbox input "false"
type input "sg@ml."
select select
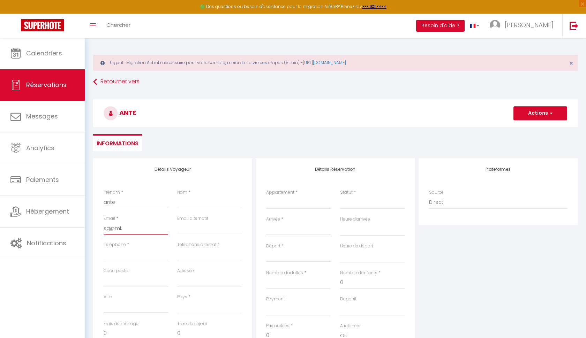
select select
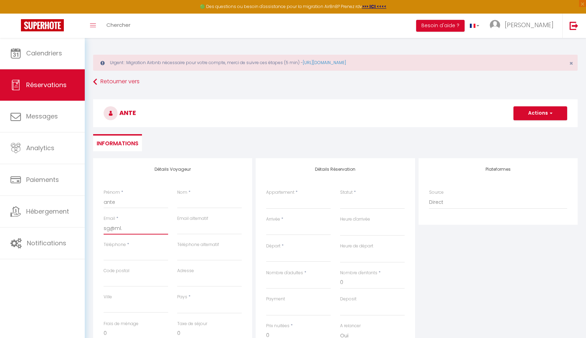
checkbox input "false"
type input "sg@ml.h"
select select
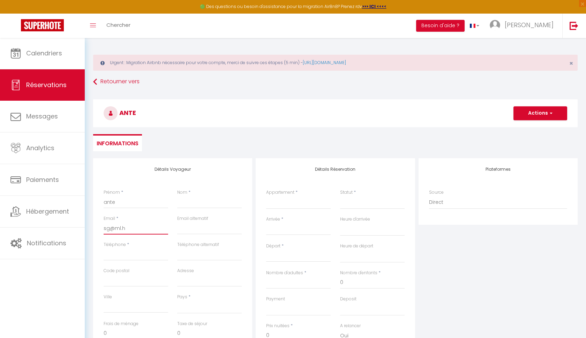
select select
checkbox input "false"
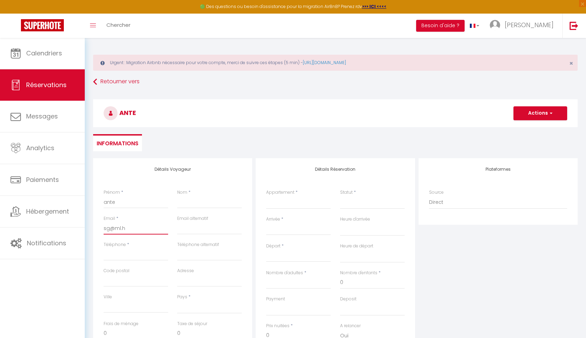
type input "sg@ml.hd"
select select
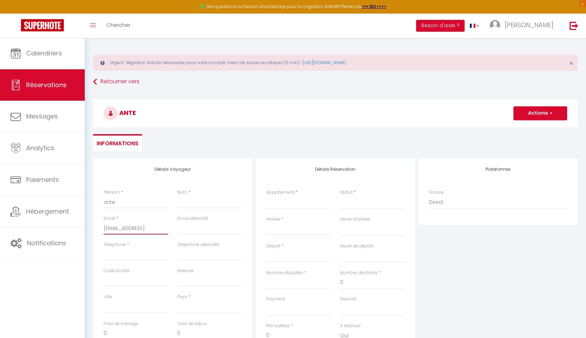
select select
checkbox input "false"
type input "sg@ml.hdh"
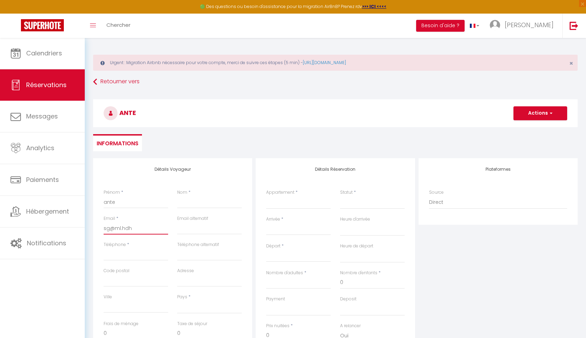
select select
click at [210, 141] on ul "Informations" at bounding box center [335, 142] width 485 height 17
click at [211, 207] on input "Nom" at bounding box center [209, 202] width 65 height 13
click at [203, 314] on div "Pays * France Portugal Afghanistan Albania Algeria American Samoa Andorra Angol…" at bounding box center [210, 307] width 74 height 27
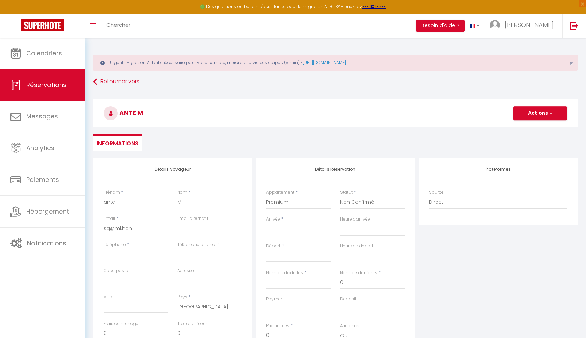
click at [302, 229] on input "Arrivée" at bounding box center [298, 229] width 65 height 9
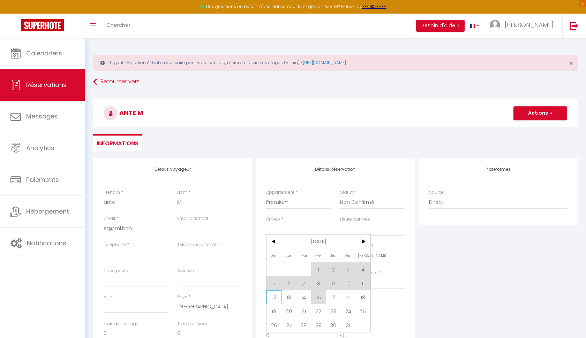
click at [279, 298] on span "12" at bounding box center [274, 298] width 15 height 14
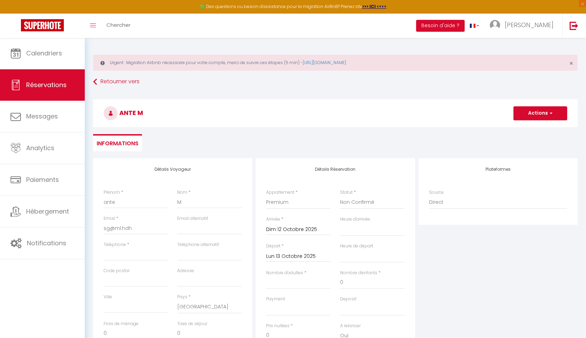
click at [303, 262] on div "Départ * Lun 13 Octobre 2025 < Oct 2025 > Dim Lun Mar Mer Jeu Ven Sam 1 2 3 4 5…" at bounding box center [299, 256] width 74 height 27
click at [302, 258] on input "Lun 13 Octobre 2025" at bounding box center [298, 256] width 65 height 9
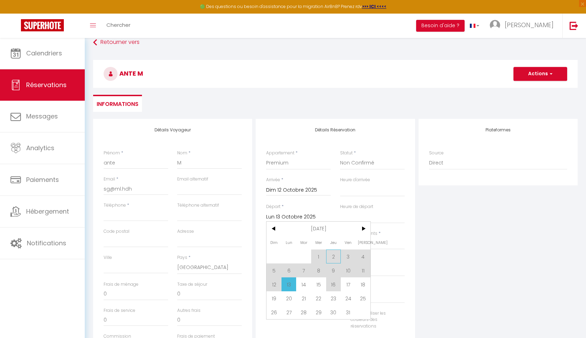
scroll to position [47, 0]
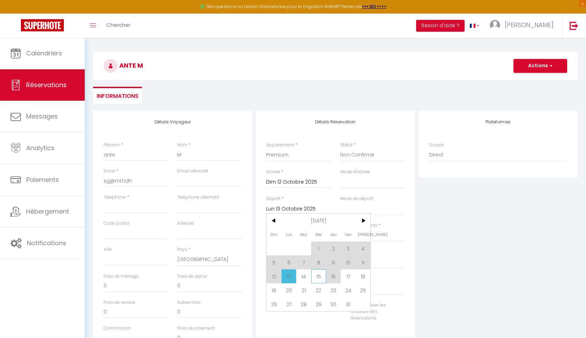
click at [320, 278] on span "15" at bounding box center [318, 277] width 15 height 14
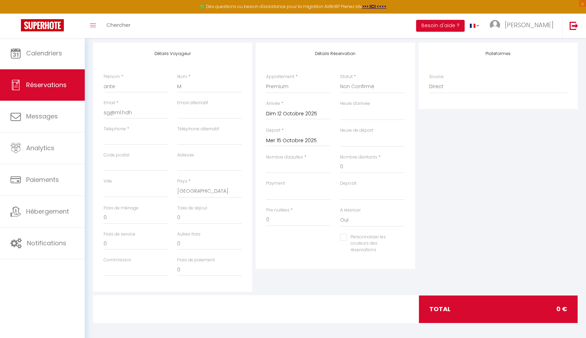
scroll to position [115, 0]
click at [297, 222] on input "0" at bounding box center [298, 220] width 65 height 13
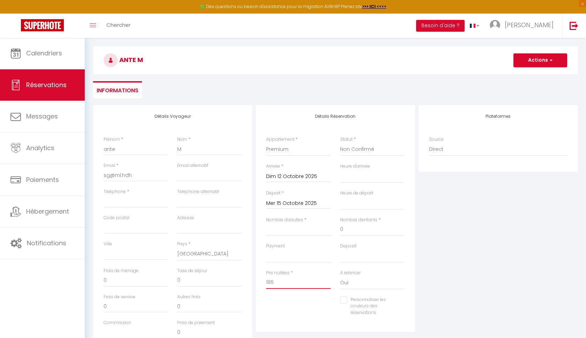
scroll to position [46, 0]
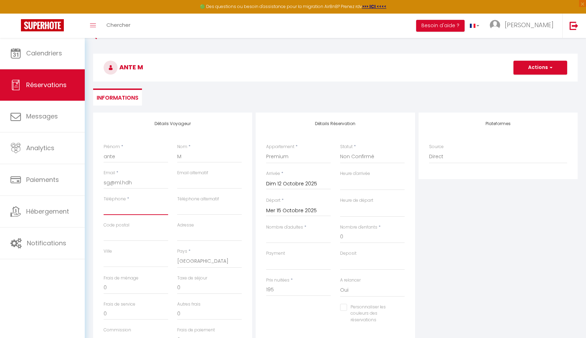
click at [129, 205] on input "Téléphone" at bounding box center [136, 209] width 65 height 13
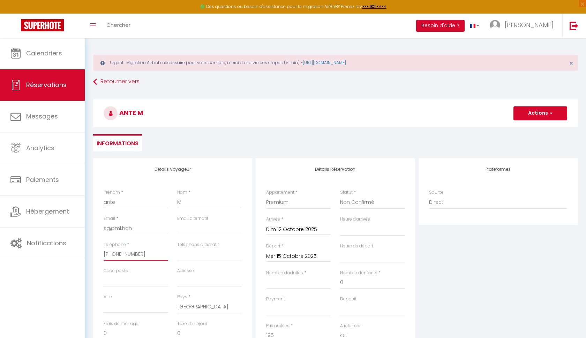
scroll to position [0, 0]
click at [537, 108] on button "Actions" at bounding box center [541, 113] width 54 height 14
click at [526, 127] on link "Enregistrer" at bounding box center [533, 128] width 55 height 9
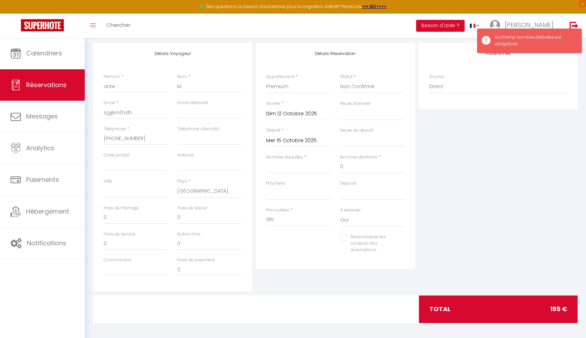
scroll to position [115, 0]
click at [281, 176] on div "Nombre d'adultes *" at bounding box center [299, 168] width 74 height 26
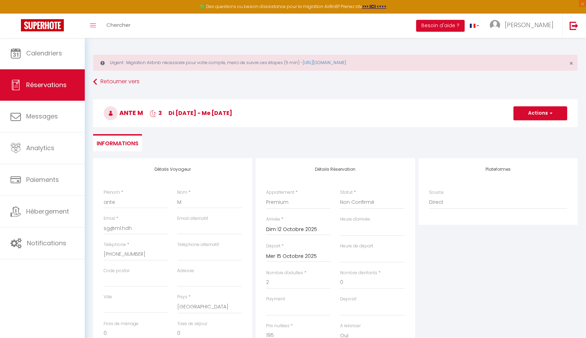
scroll to position [0, 0]
click at [534, 113] on button "Actions" at bounding box center [541, 113] width 54 height 14
click at [524, 130] on link "Enregistrer" at bounding box center [533, 128] width 55 height 9
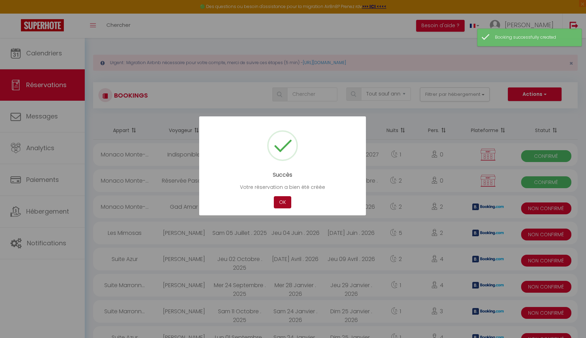
click at [277, 200] on button "OK" at bounding box center [282, 202] width 17 height 12
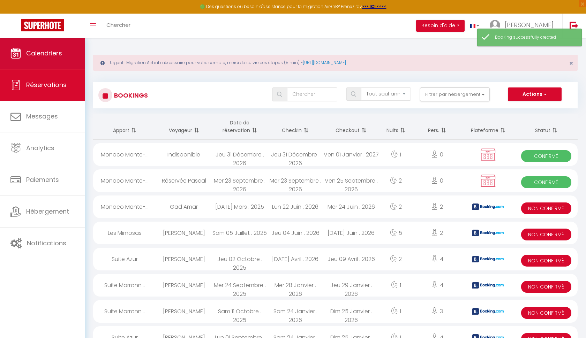
click at [53, 54] on span "Calendriers" at bounding box center [44, 53] width 36 height 9
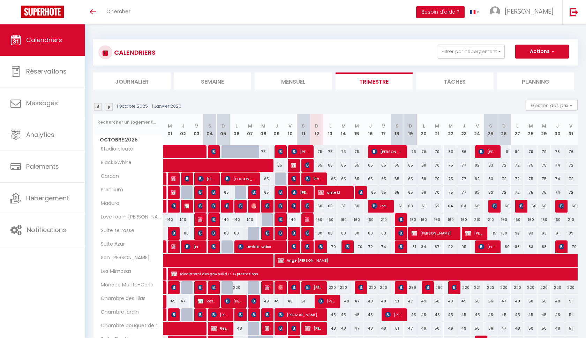
click at [308, 219] on img at bounding box center [308, 220] width 6 height 6
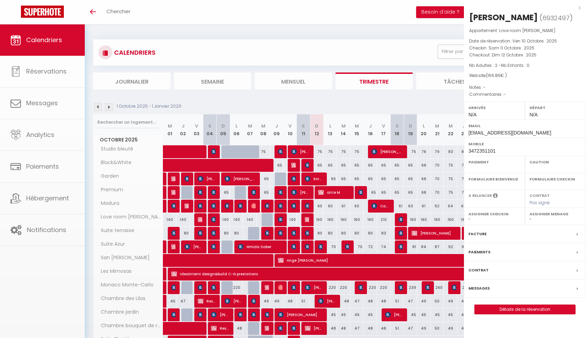
select select "OK"
select select "KO"
select select "0"
select select "1"
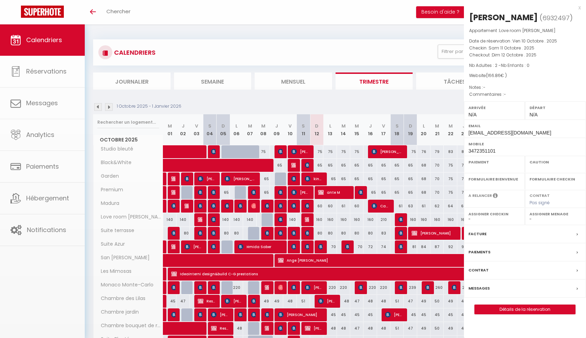
select select
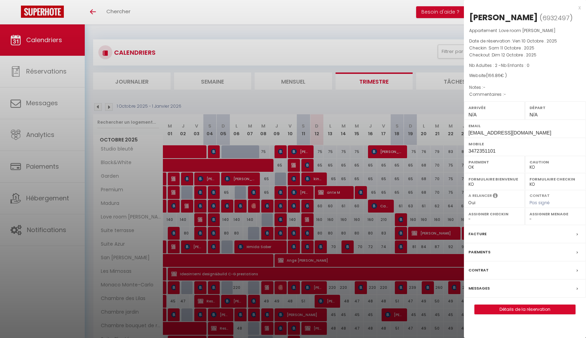
click at [308, 219] on div at bounding box center [293, 169] width 586 height 338
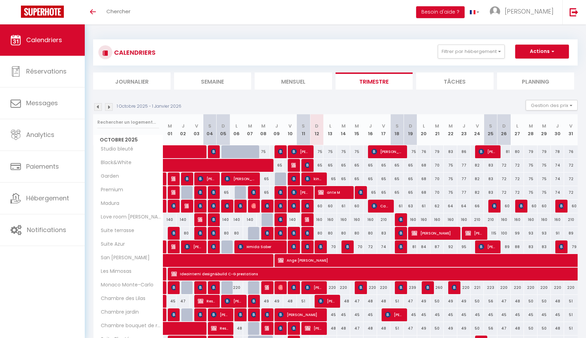
click at [402, 219] on img at bounding box center [401, 220] width 6 height 6
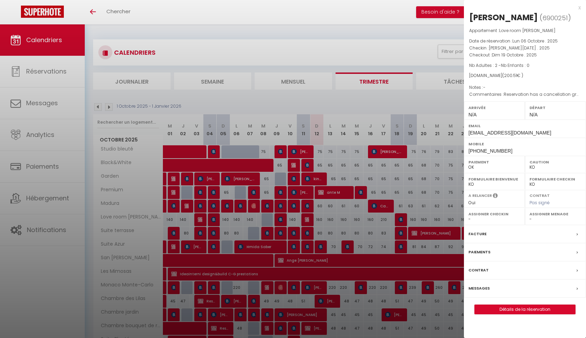
select select "50748"
click at [402, 219] on div at bounding box center [293, 169] width 586 height 338
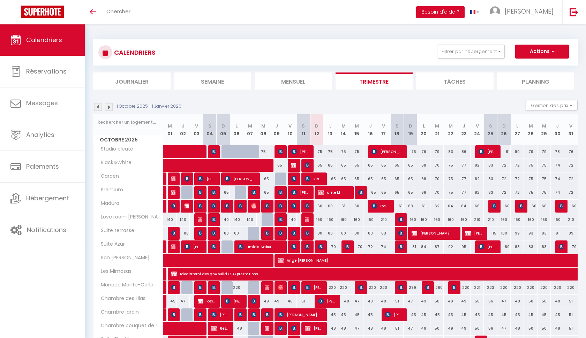
click at [109, 107] on img at bounding box center [109, 107] width 8 height 8
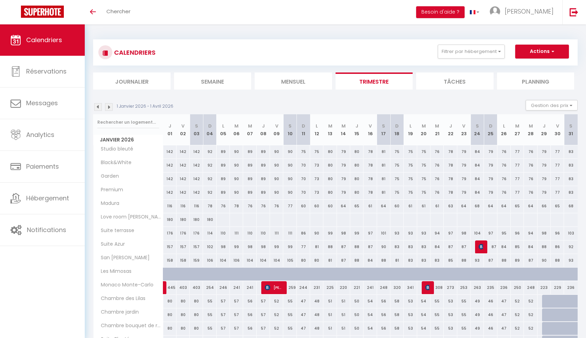
click at [281, 82] on li "Mensuel" at bounding box center [293, 81] width 77 height 17
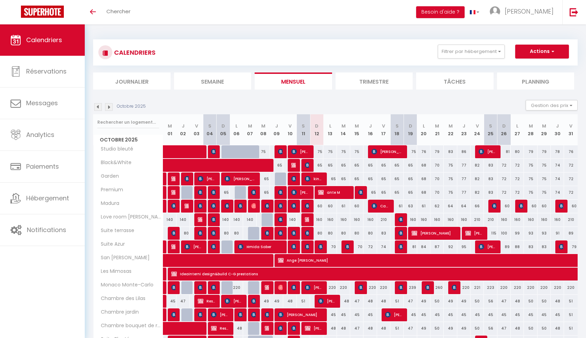
click at [108, 107] on img at bounding box center [109, 107] width 8 height 8
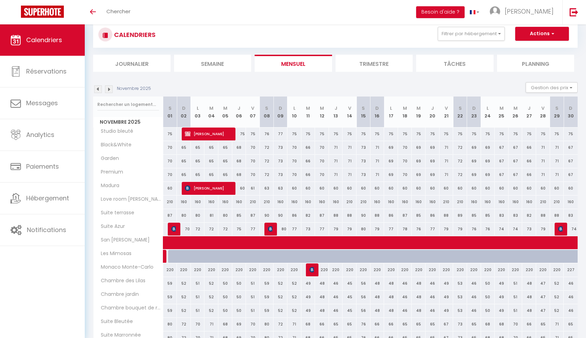
scroll to position [3, 0]
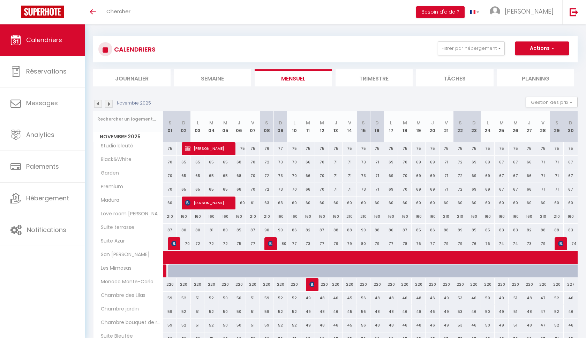
click at [112, 102] on img at bounding box center [109, 104] width 8 height 8
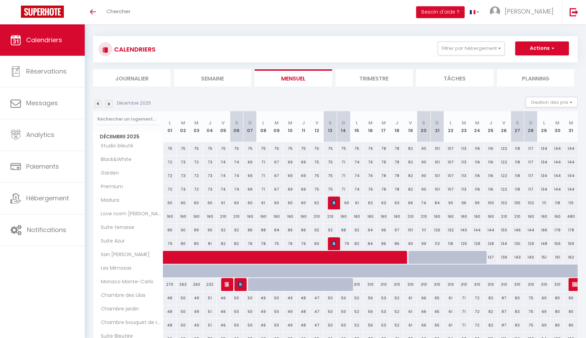
click at [229, 285] on div at bounding box center [227, 284] width 13 height 13
click at [227, 285] on img at bounding box center [228, 285] width 6 height 6
select select "KO"
select select
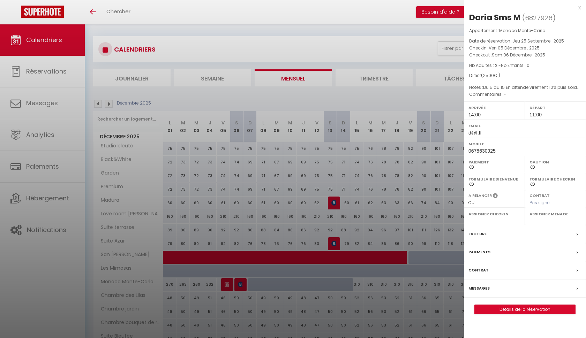
click at [227, 285] on div at bounding box center [293, 169] width 586 height 338
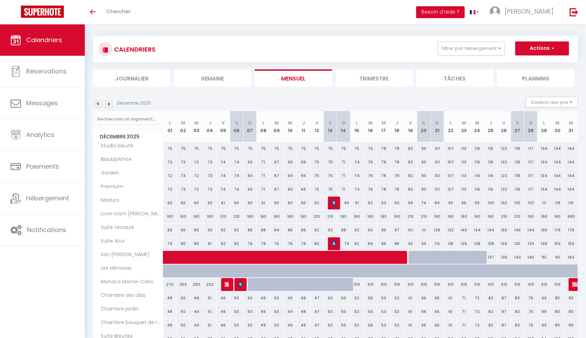
click at [240, 284] on img at bounding box center [241, 285] width 6 height 6
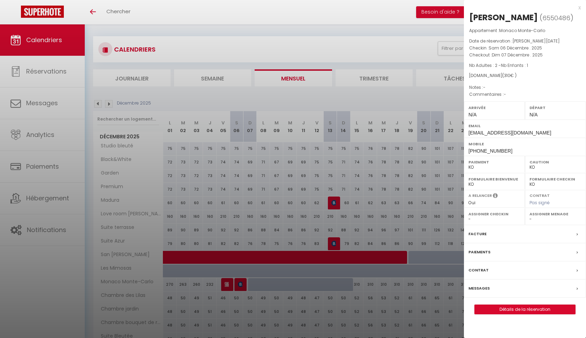
click at [240, 284] on div at bounding box center [293, 169] width 586 height 338
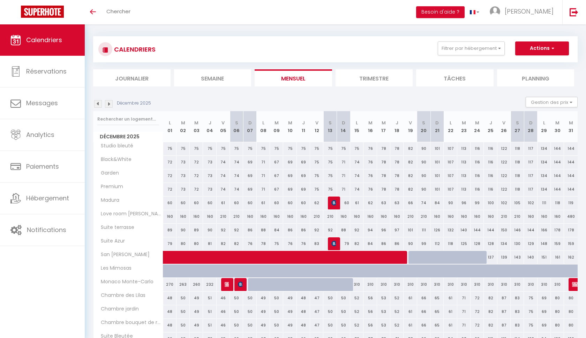
click at [107, 105] on img at bounding box center [109, 104] width 8 height 8
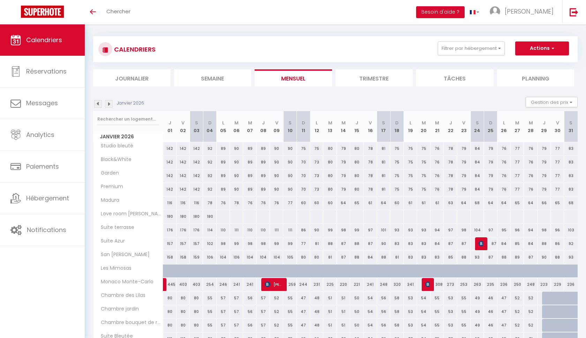
click at [99, 102] on img at bounding box center [98, 104] width 8 height 8
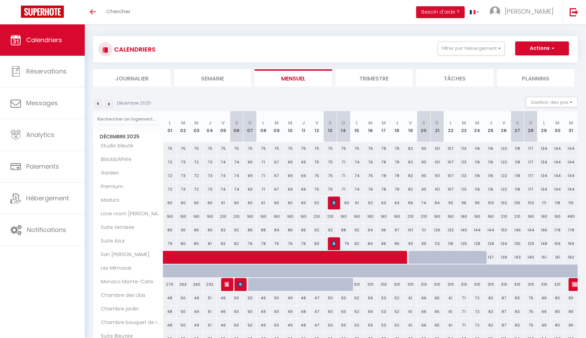
scroll to position [2, 0]
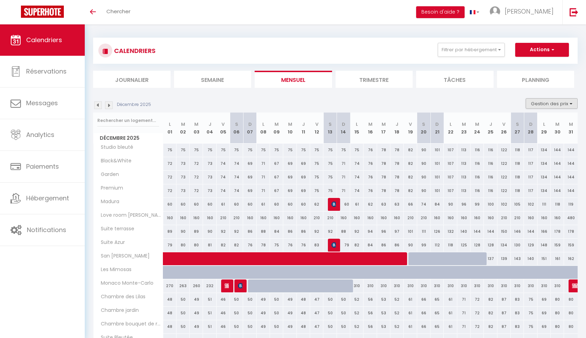
click at [560, 105] on button "Gestion des prix" at bounding box center [552, 103] width 52 height 10
click at [520, 126] on input "Nb Nuits minimum" at bounding box center [546, 125] width 63 height 7
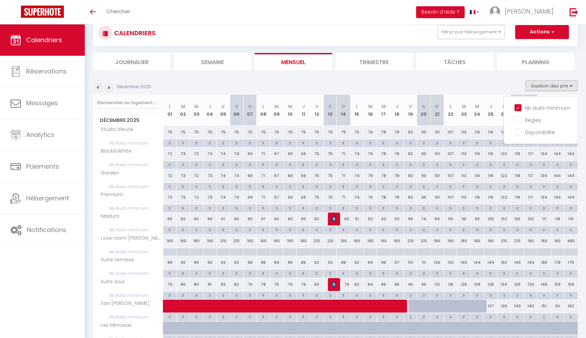
scroll to position [18, 0]
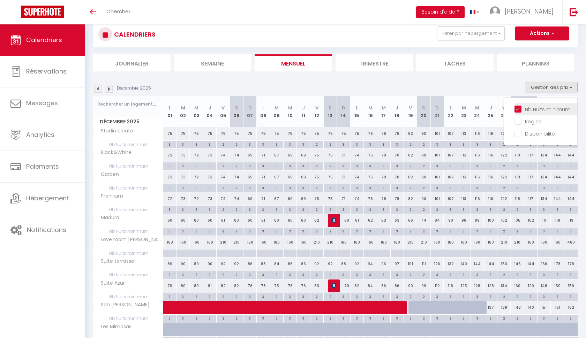
click at [519, 110] on input "Nb Nuits minimum" at bounding box center [546, 108] width 63 height 7
checkbox input "false"
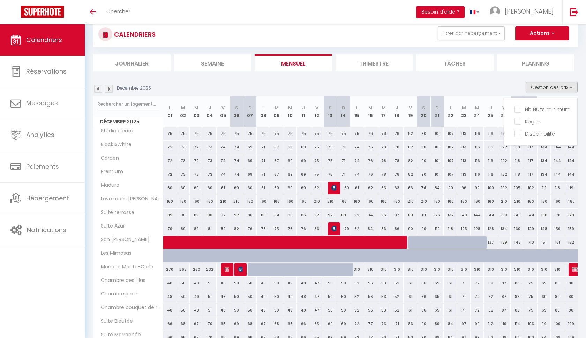
click at [420, 85] on div "Décembre 2025 Gestion des prix Nb Nuits minimum Règles Disponibilité" at bounding box center [335, 89] width 485 height 14
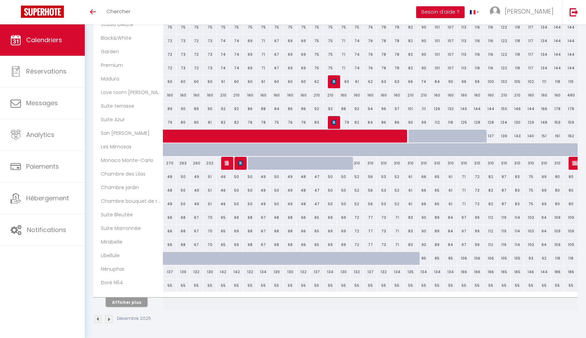
scroll to position [125, 0]
click at [577, 162] on img at bounding box center [575, 163] width 6 height 6
select select "OK"
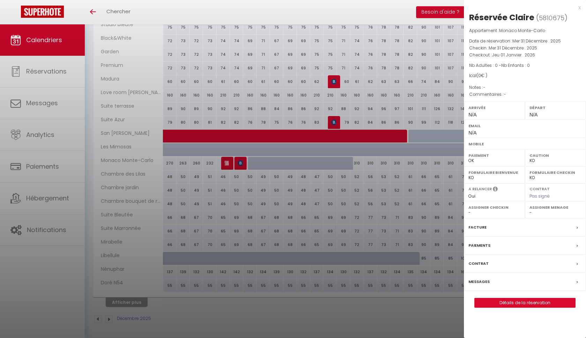
click at [580, 8] on div "x" at bounding box center [522, 7] width 117 height 8
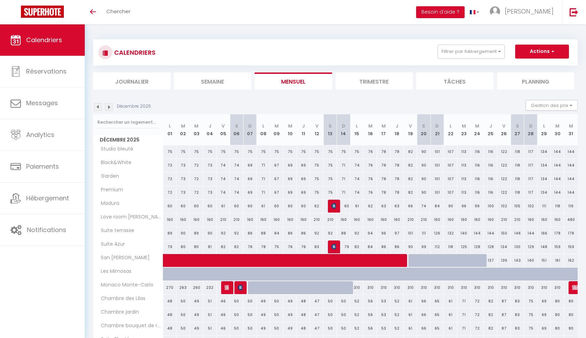
scroll to position [0, 0]
click at [111, 104] on img at bounding box center [109, 107] width 8 height 8
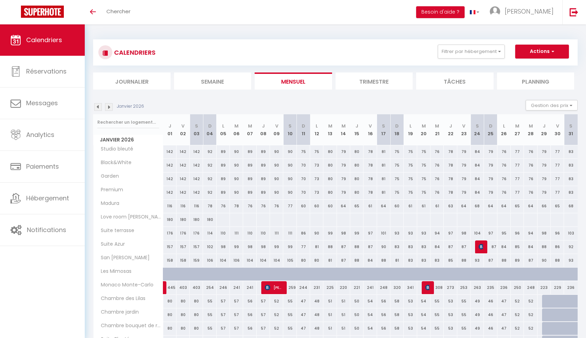
click at [121, 86] on li "Journalier" at bounding box center [131, 81] width 77 height 17
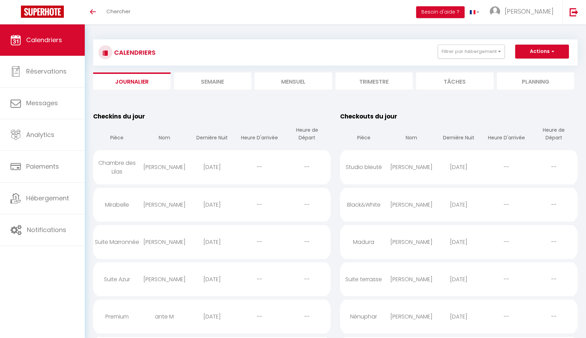
click at [286, 79] on li "Mensuel" at bounding box center [293, 81] width 77 height 17
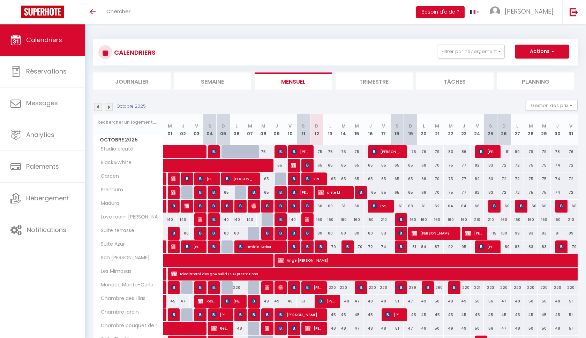
click at [308, 165] on img at bounding box center [308, 166] width 6 height 6
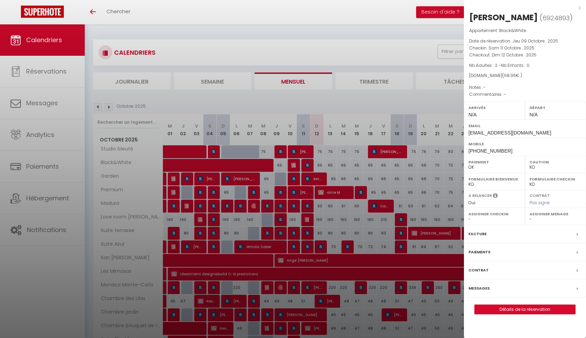
click at [307, 151] on div at bounding box center [293, 169] width 586 height 338
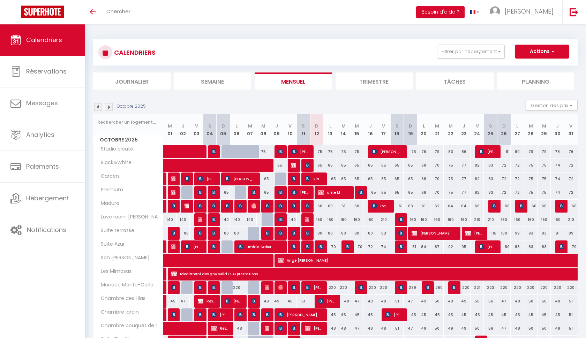
click at [307, 151] on span "[PERSON_NAME]" at bounding box center [300, 151] width 18 height 13
select select "38788"
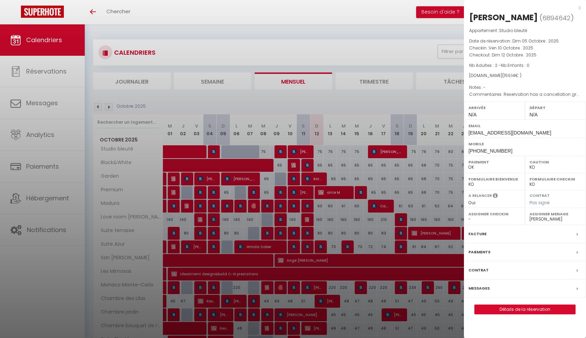
click at [307, 151] on div at bounding box center [293, 169] width 586 height 338
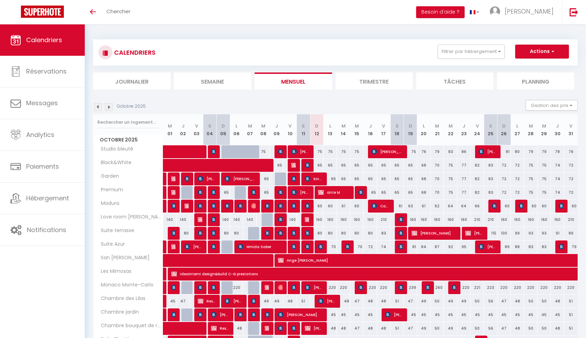
click at [309, 243] on span "[PERSON_NAME]" at bounding box center [307, 246] width 5 height 13
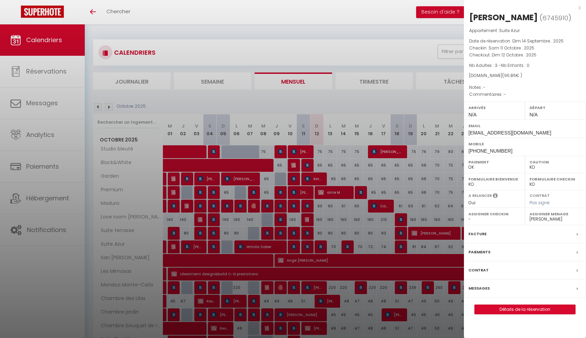
click at [309, 234] on div at bounding box center [293, 169] width 586 height 338
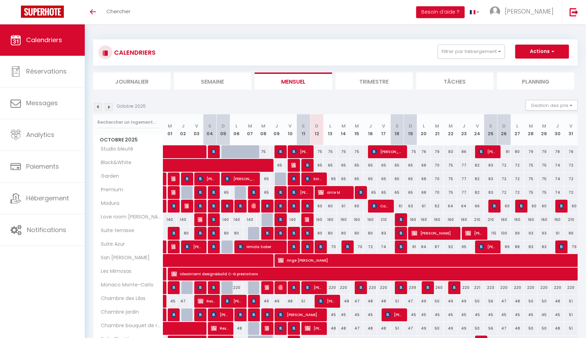
click at [309, 234] on img at bounding box center [308, 234] width 6 height 6
select select
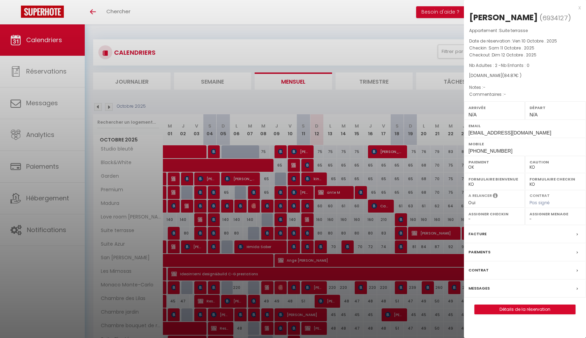
click at [308, 218] on div at bounding box center [293, 169] width 586 height 338
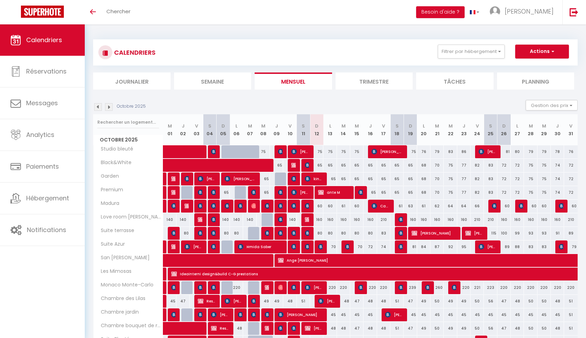
click at [308, 218] on body "🟢 Des questions ou besoin d'assistance pour la migration AirBnB? Prenez rdv >>>…" at bounding box center [293, 243] width 586 height 439
click at [308, 218] on img at bounding box center [308, 220] width 6 height 6
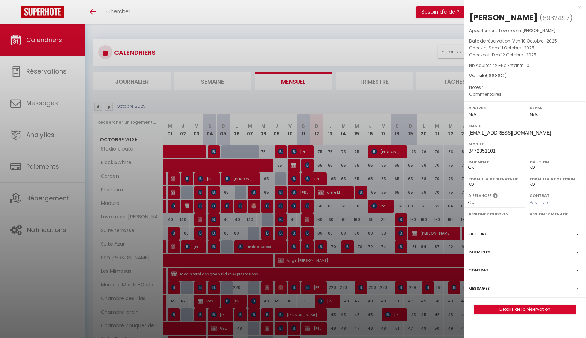
click at [308, 204] on div at bounding box center [293, 169] width 586 height 338
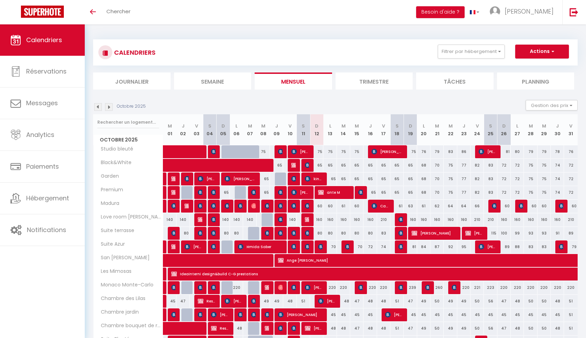
click at [535, 76] on li "Planning" at bounding box center [535, 81] width 77 height 17
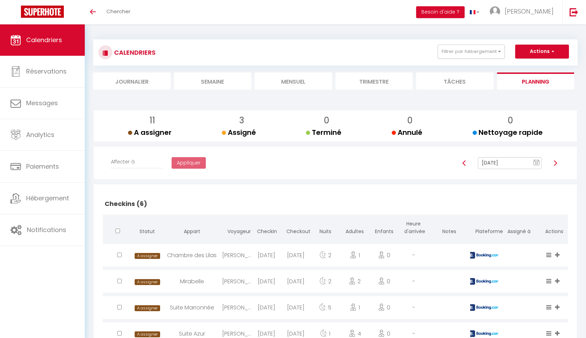
click at [133, 87] on li "Journalier" at bounding box center [131, 81] width 77 height 17
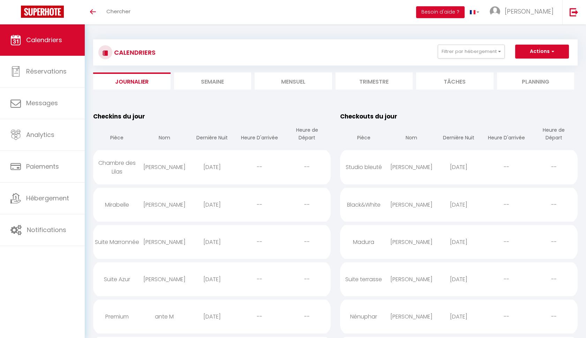
click at [274, 81] on li "Mensuel" at bounding box center [293, 81] width 77 height 17
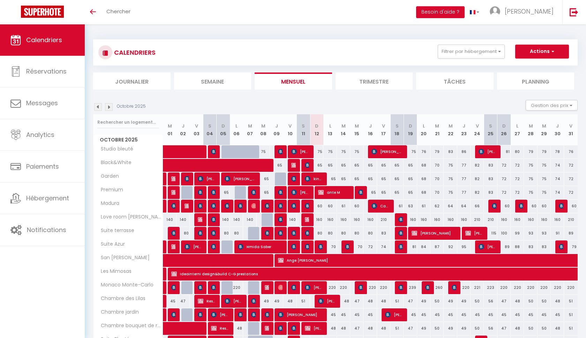
click at [108, 107] on img at bounding box center [109, 107] width 8 height 8
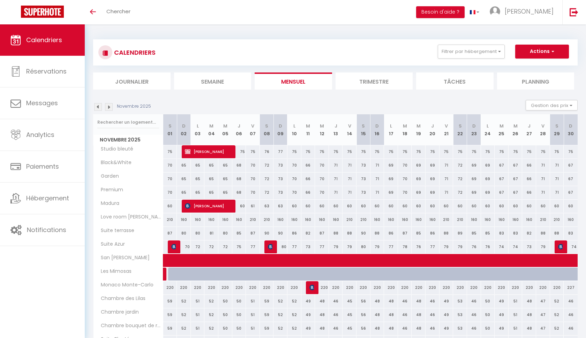
click at [108, 107] on img at bounding box center [109, 107] width 8 height 8
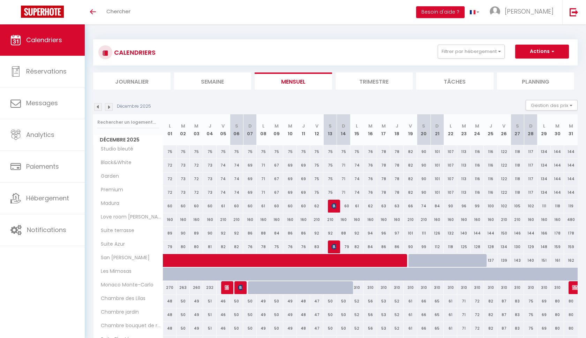
click at [108, 107] on img at bounding box center [109, 107] width 8 height 8
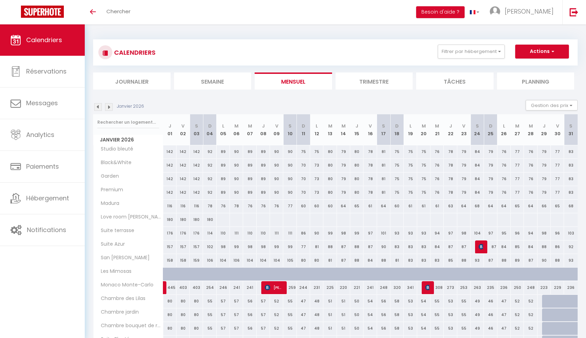
click at [108, 107] on img at bounding box center [109, 107] width 8 height 8
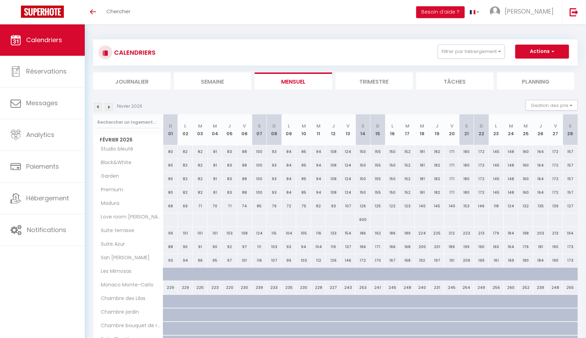
click at [108, 107] on img at bounding box center [109, 107] width 8 height 8
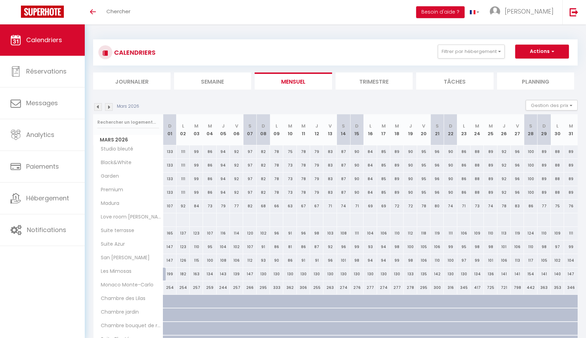
click at [108, 107] on img at bounding box center [109, 107] width 8 height 8
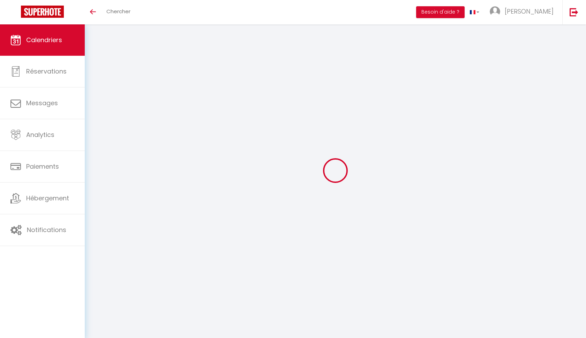
click at [108, 107] on div at bounding box center [335, 171] width 485 height 276
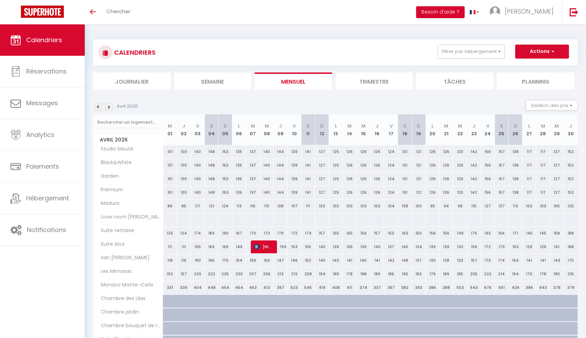
click at [108, 107] on img at bounding box center [109, 107] width 8 height 8
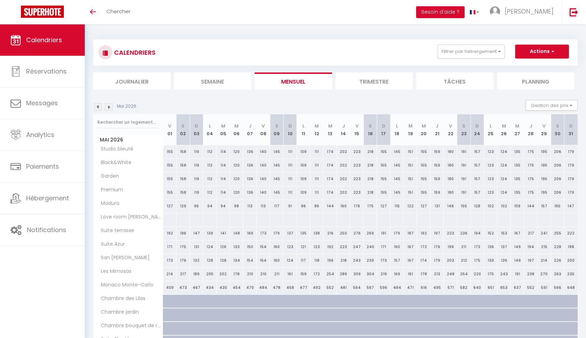
click at [108, 107] on img at bounding box center [109, 107] width 8 height 8
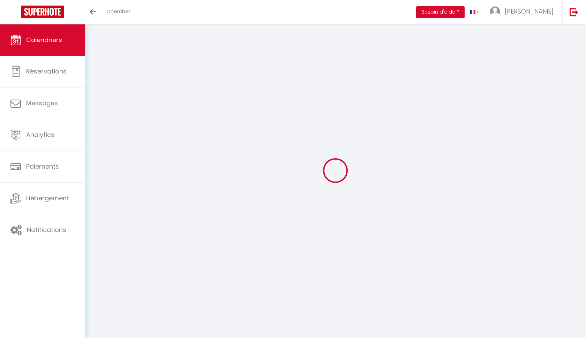
click at [108, 107] on div at bounding box center [335, 171] width 485 height 276
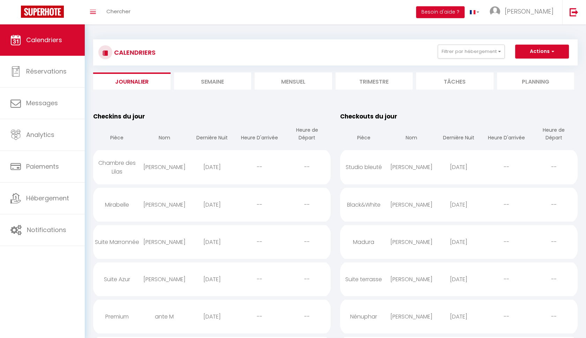
click at [67, 42] on link "Calendriers" at bounding box center [42, 39] width 85 height 31
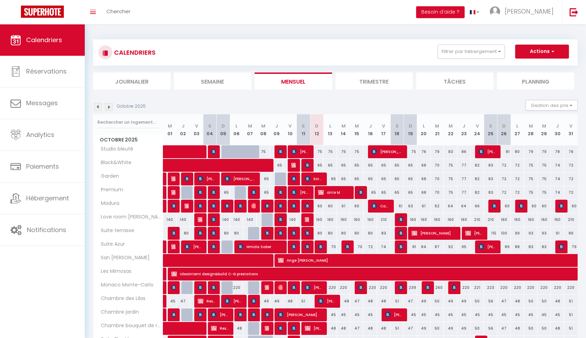
click at [111, 109] on img at bounding box center [109, 107] width 8 height 8
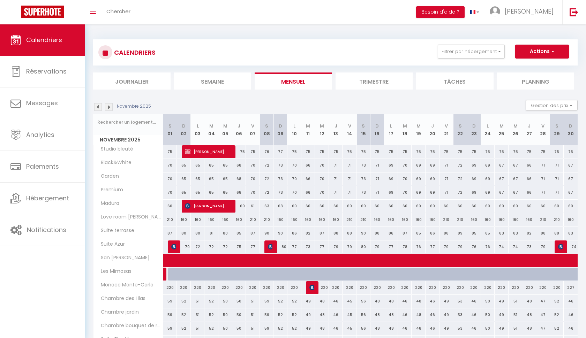
click at [111, 109] on img at bounding box center [109, 107] width 8 height 8
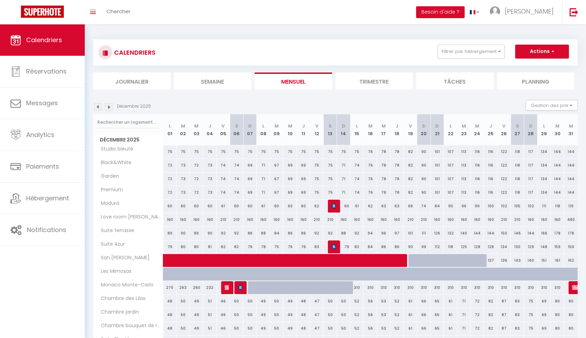
click at [110, 108] on img at bounding box center [109, 107] width 8 height 8
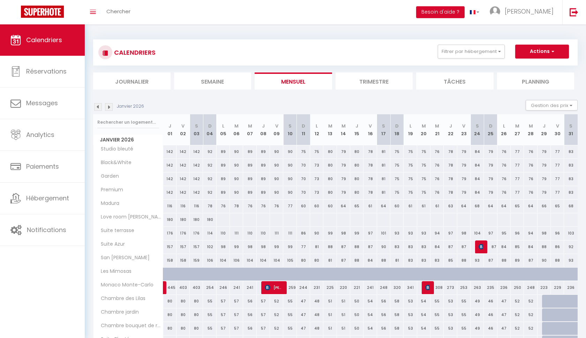
click at [110, 108] on img at bounding box center [109, 107] width 8 height 8
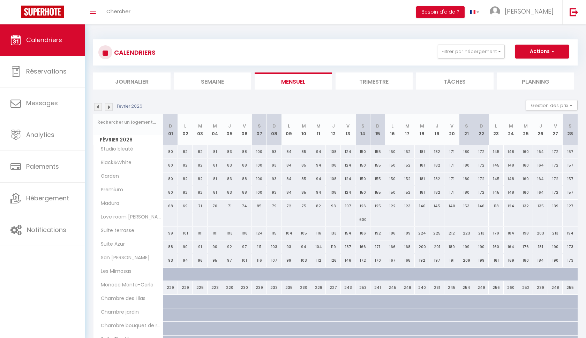
click at [110, 108] on img at bounding box center [109, 107] width 8 height 8
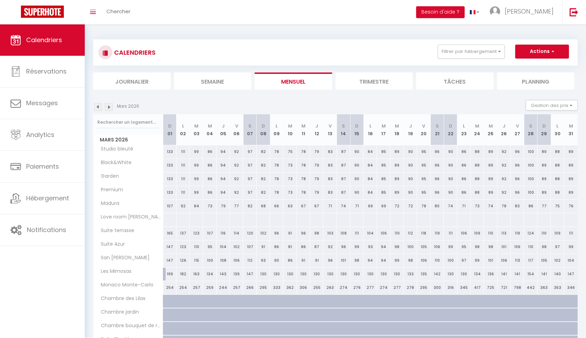
click at [110, 108] on img at bounding box center [109, 107] width 8 height 8
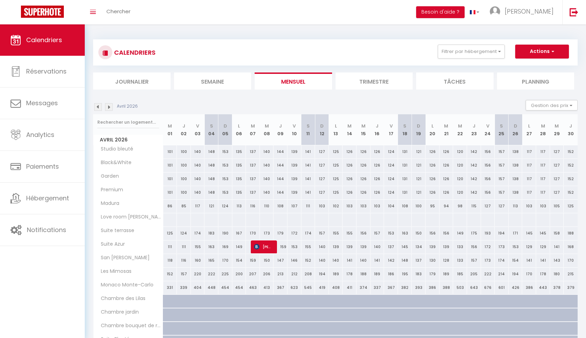
click at [110, 107] on img at bounding box center [109, 107] width 8 height 8
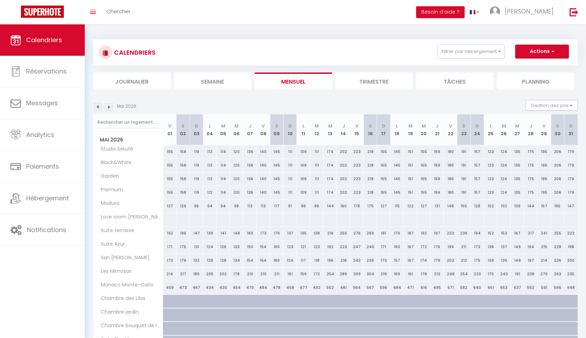
click at [110, 107] on img at bounding box center [109, 107] width 8 height 8
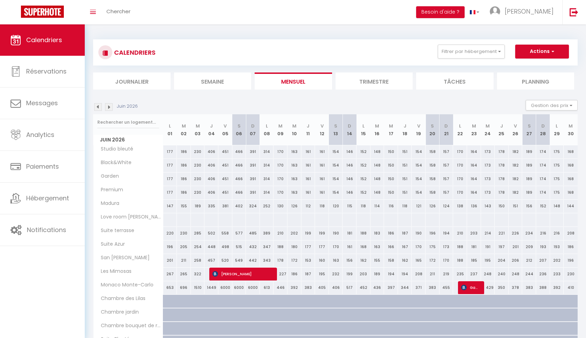
click at [303, 82] on li "Mensuel" at bounding box center [293, 81] width 77 height 17
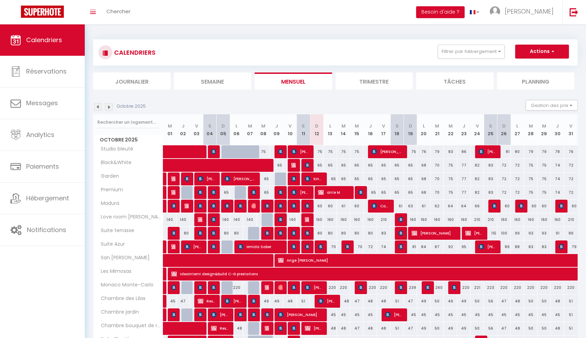
click at [335, 193] on span "ante M" at bounding box center [333, 192] width 31 height 13
select select "KO"
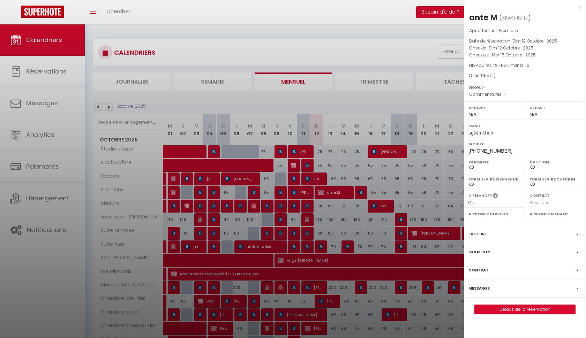
click at [337, 193] on div at bounding box center [293, 169] width 586 height 338
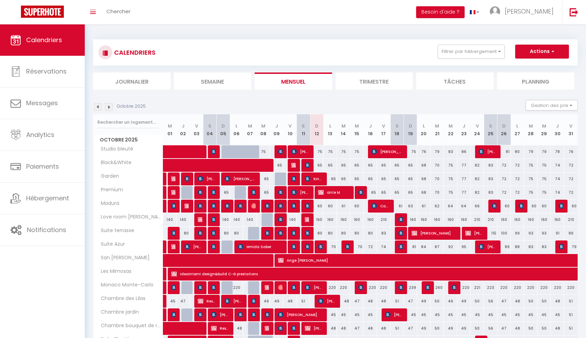
click at [331, 193] on span "ante M" at bounding box center [333, 192] width 31 height 13
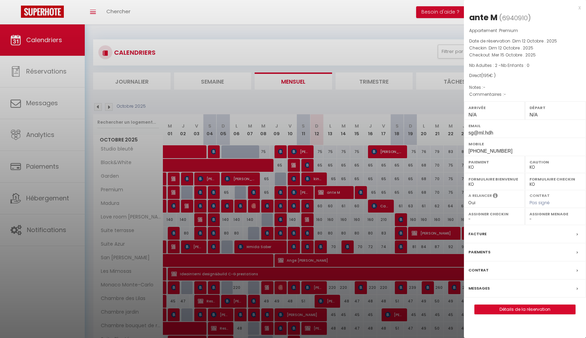
click at [549, 312] on link "Détails de la réservation" at bounding box center [525, 309] width 100 height 9
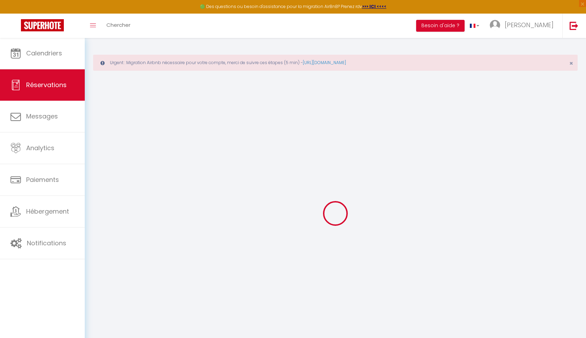
select select
select select "14"
checkbox input "false"
select select
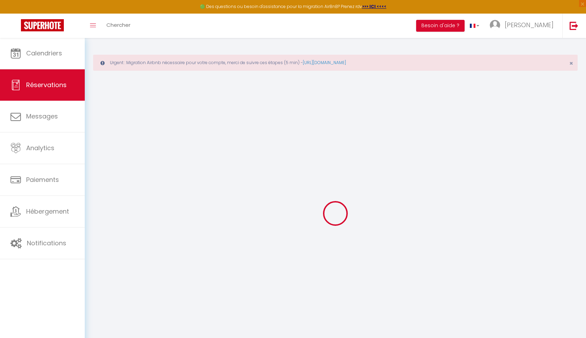
select select
checkbox input "false"
select select
checkbox input "false"
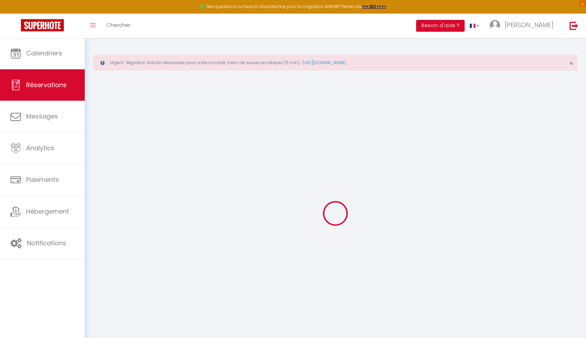
select select
checkbox input "false"
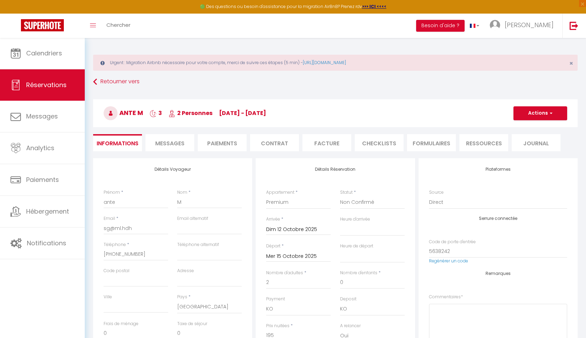
select select
checkbox input "false"
select select
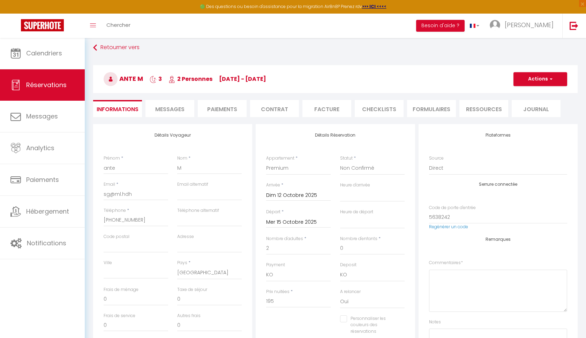
scroll to position [36, 0]
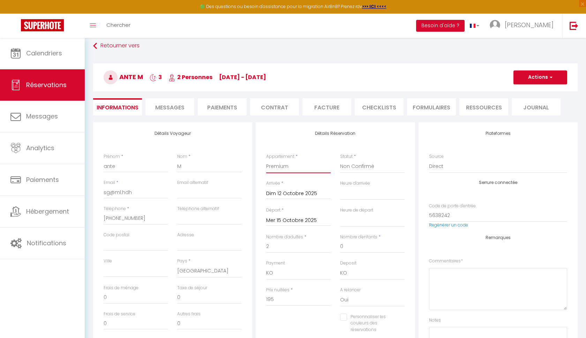
select select "27586"
select select
checkbox input "false"
select select
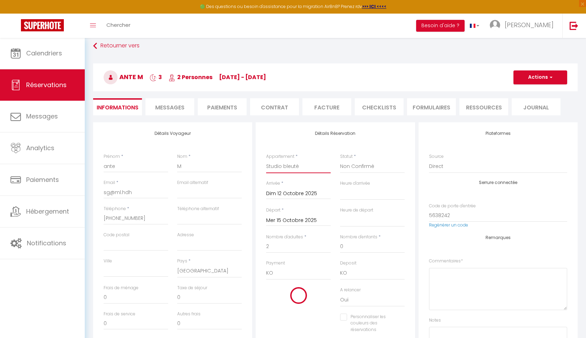
select select
checkbox input "false"
type input "11.28"
select select
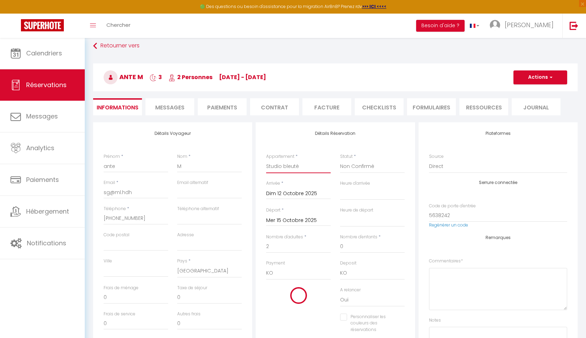
type input "225"
checkbox input "false"
click at [528, 84] on button "Actions" at bounding box center [541, 77] width 54 height 14
click at [524, 94] on link "Enregistrer" at bounding box center [533, 92] width 55 height 9
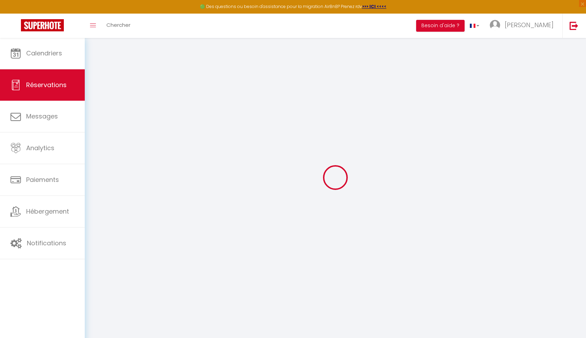
select select "not_cancelled"
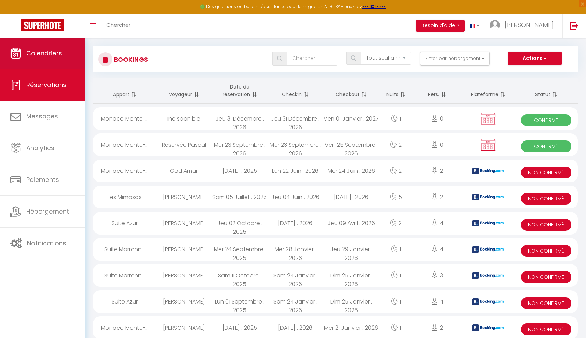
click at [54, 59] on link "Calendriers" at bounding box center [42, 53] width 85 height 31
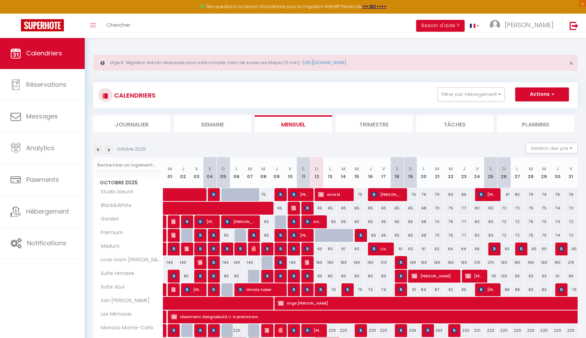
click at [320, 236] on div at bounding box center [321, 235] width 13 height 13
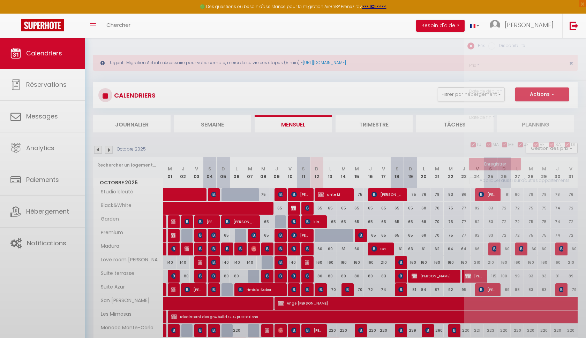
type input "65"
select select "1"
type input "Dim 12 Octobre 2025"
type input "Lun 13 Octobre 2025"
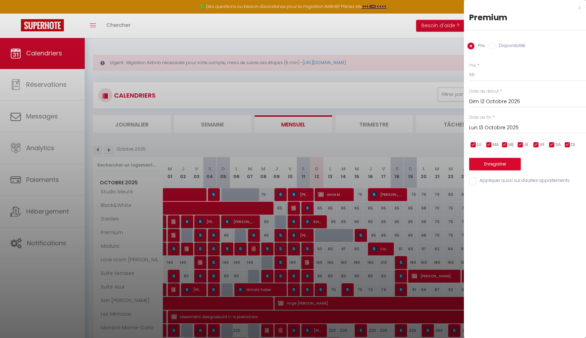
click at [504, 47] on label "Disponibilité" at bounding box center [510, 47] width 30 height 8
click at [495, 47] on input "Disponibilité" at bounding box center [491, 46] width 7 height 7
radio input "true"
radio input "false"
click at [501, 74] on select "Disponible Indisponible" at bounding box center [527, 75] width 117 height 13
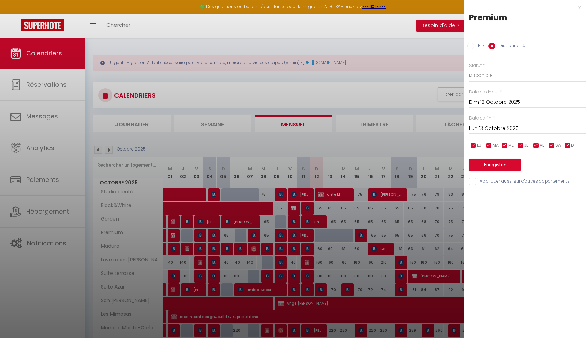
click at [498, 130] on input "Lun 13 Octobre 2025" at bounding box center [527, 128] width 117 height 9
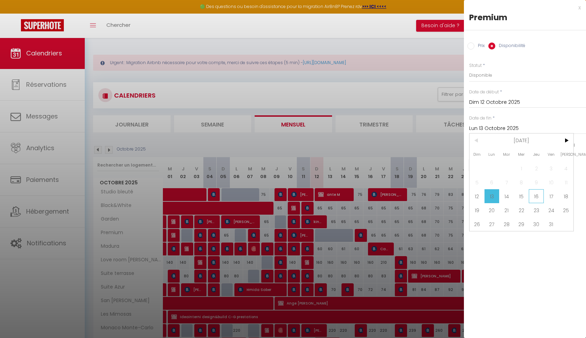
click at [541, 197] on span "16" at bounding box center [536, 196] width 15 height 14
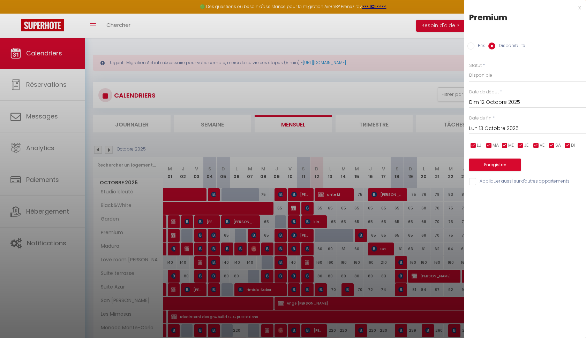
type input "Jeu 16 Octobre 2025"
click at [505, 160] on button "Enregistrer" at bounding box center [495, 165] width 52 height 13
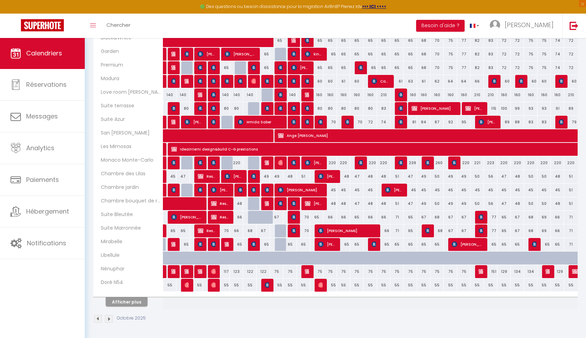
scroll to position [167, 0]
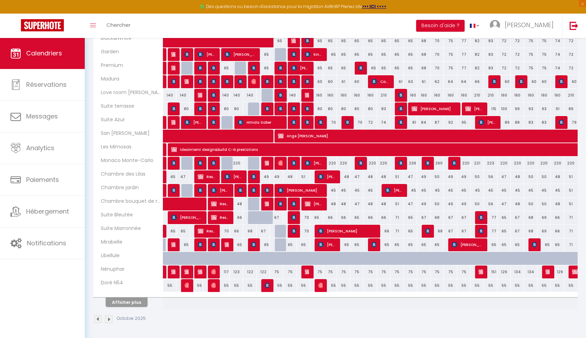
click at [320, 285] on img at bounding box center [321, 286] width 6 height 6
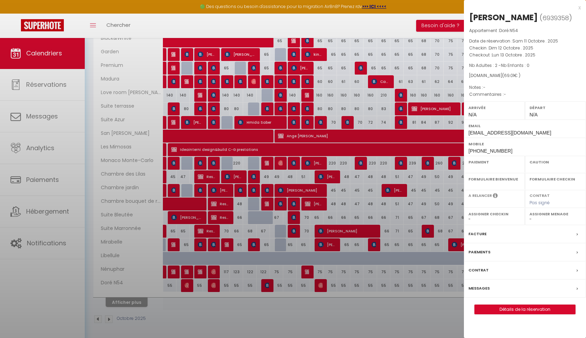
select select "OK"
select select "0"
select select "1"
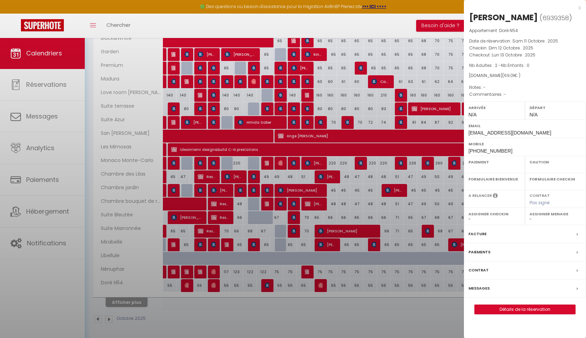
select select
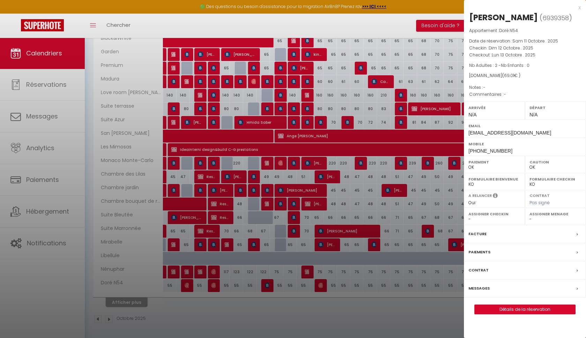
click at [502, 305] on link "Détails de la réservation" at bounding box center [525, 309] width 100 height 9
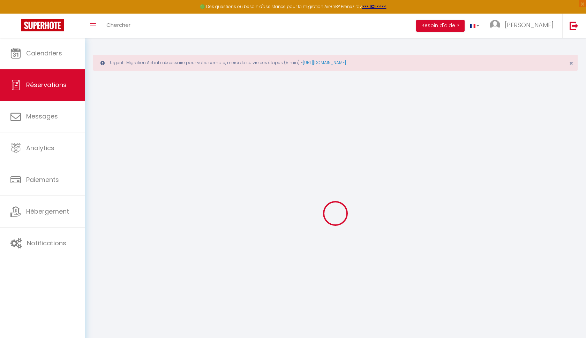
select select
checkbox input "false"
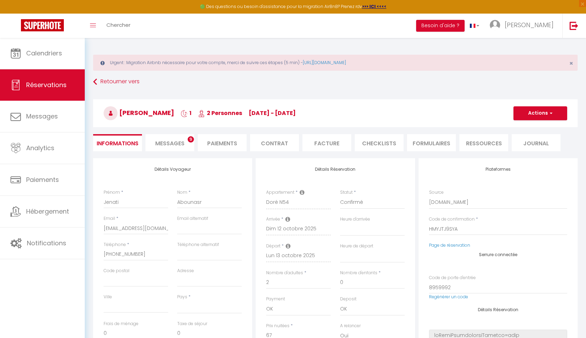
select select
type input "2.01"
select select
checkbox input "false"
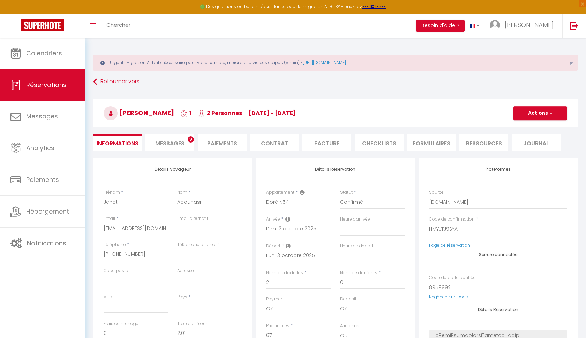
select select
checkbox input "false"
select select
click at [181, 137] on li "Messages 9" at bounding box center [169, 142] width 49 height 17
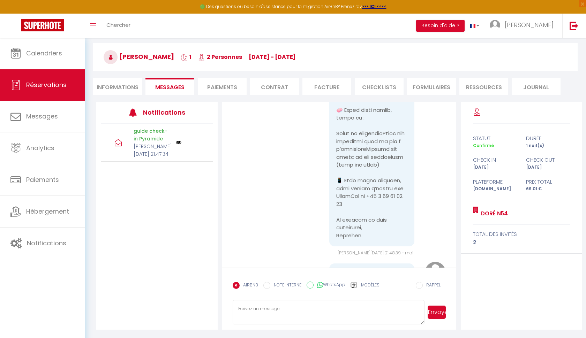
scroll to position [56, 0]
click at [332, 312] on textarea at bounding box center [329, 312] width 192 height 24
click at [368, 283] on label "Modèles" at bounding box center [370, 288] width 18 height 12
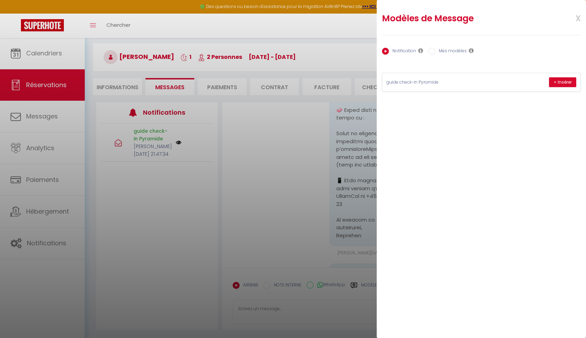
click at [459, 50] on label "Mes modèles" at bounding box center [450, 52] width 31 height 8
click at [435, 50] on input "Mes modèles" at bounding box center [431, 51] width 7 height 7
radio input "true"
click at [406, 51] on label "Notification" at bounding box center [402, 52] width 27 height 8
click at [389, 51] on input "Notification" at bounding box center [385, 51] width 7 height 7
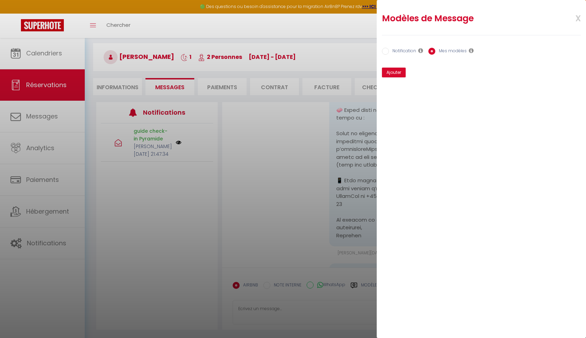
radio input "true"
click at [441, 51] on label "Mes modèles" at bounding box center [450, 52] width 31 height 8
click at [435, 51] on input "Mes modèles" at bounding box center [431, 51] width 7 height 7
radio input "true"
click at [409, 57] on div "Notification Mes modèles" at bounding box center [481, 51] width 199 height 15
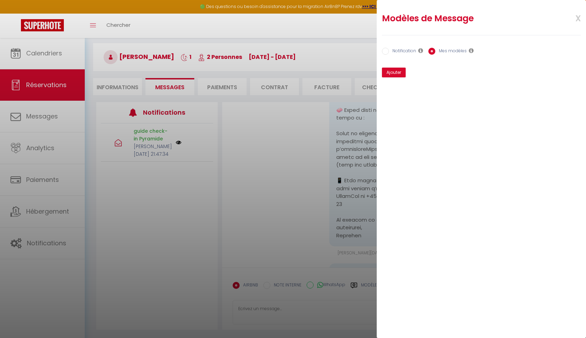
click at [404, 49] on label "Notification" at bounding box center [402, 52] width 27 height 8
click at [389, 49] on input "Notification" at bounding box center [385, 51] width 7 height 7
radio input "true"
radio input "false"
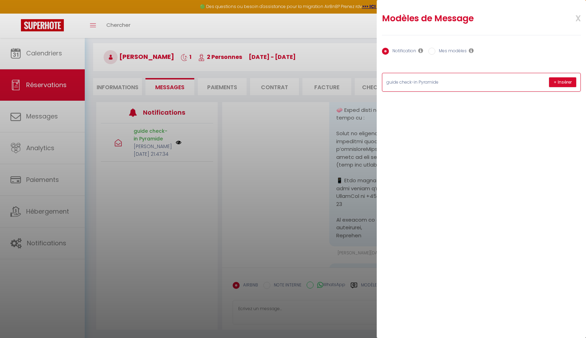
click at [413, 80] on p "guide check-in Pyramide" at bounding box center [439, 82] width 105 height 7
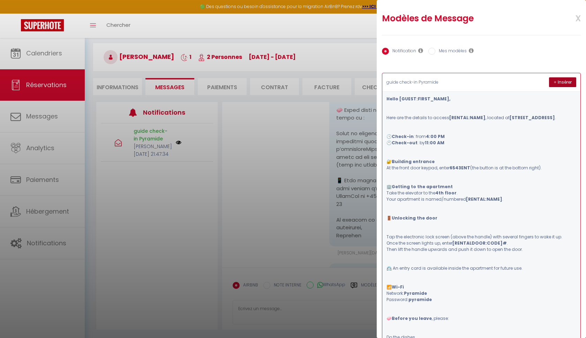
click at [560, 78] on button "+ Insérer" at bounding box center [562, 82] width 27 height 10
type textarea "Hello [PERSON_NAME], Here are the details to access [GEOGRAPHIC_DATA], located …"
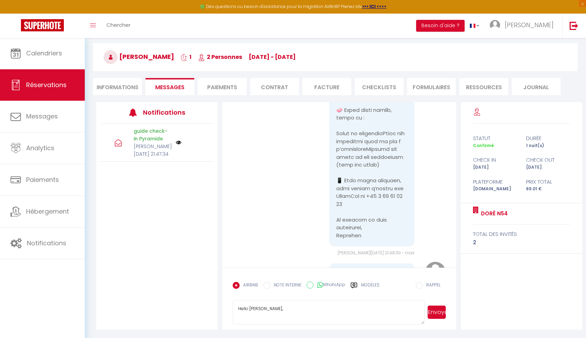
click at [438, 314] on button "Envoyer" at bounding box center [437, 312] width 18 height 13
click at [437, 312] on button "Envoyer" at bounding box center [437, 312] width 18 height 13
click at [445, 317] on button "Envoyer" at bounding box center [437, 312] width 18 height 13
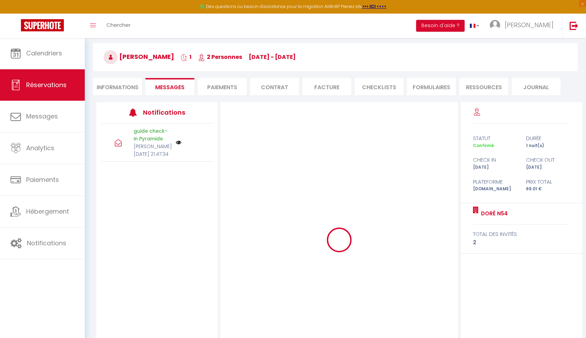
click at [129, 94] on li "Informations" at bounding box center [117, 86] width 49 height 17
select select
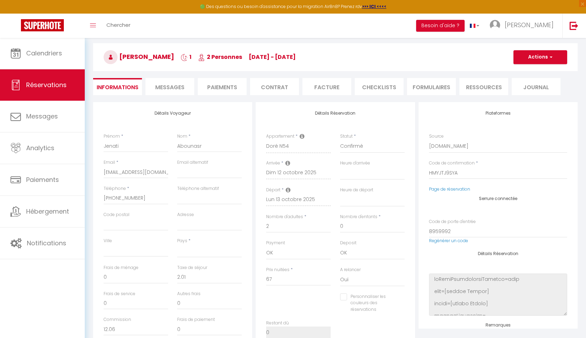
click at [163, 86] on span "Messages" at bounding box center [169, 87] width 29 height 8
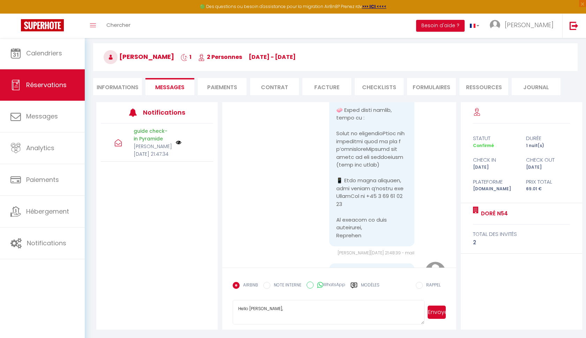
click at [241, 311] on textarea "Hello [PERSON_NAME], Here are the details to access [GEOGRAPHIC_DATA], located …" at bounding box center [329, 312] width 192 height 24
click at [122, 31] on link "Chercher" at bounding box center [118, 26] width 35 height 24
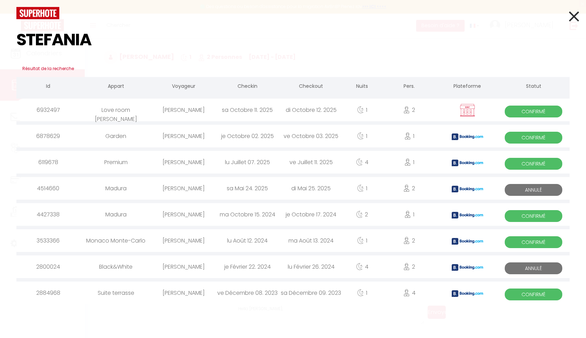
type input "STEFANIA"
click at [381, 113] on div "1" at bounding box center [362, 110] width 39 height 23
select select
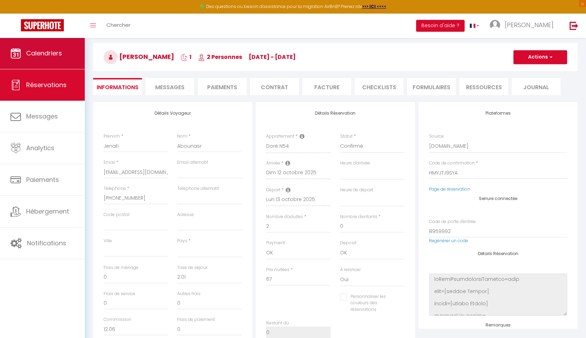
click at [65, 62] on link "Calendriers" at bounding box center [42, 53] width 85 height 31
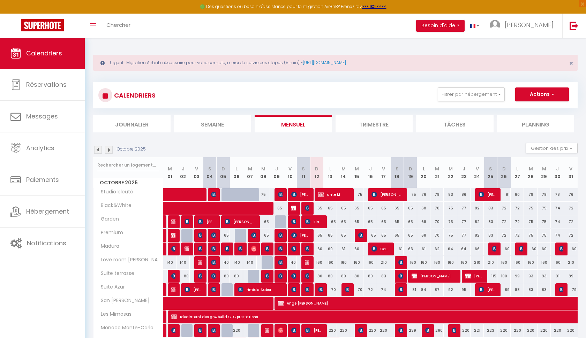
click at [137, 29] on div "Toggle menubar Chercher BUTTON Besoin d'aide ? David Paramètres Équipe" at bounding box center [316, 26] width 530 height 24
click at [129, 28] on link "Chercher" at bounding box center [118, 26] width 35 height 24
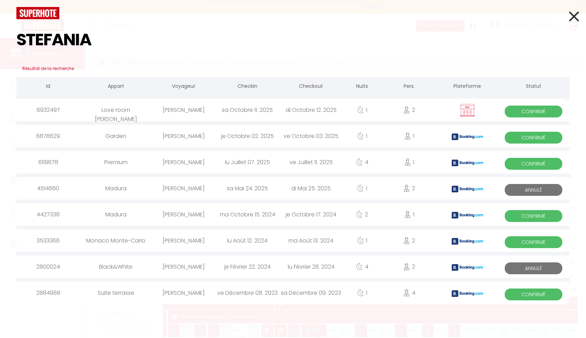
type input "STEFANIA"
click at [238, 111] on div "sa Octobre 11. 2025" at bounding box center [247, 110] width 63 height 23
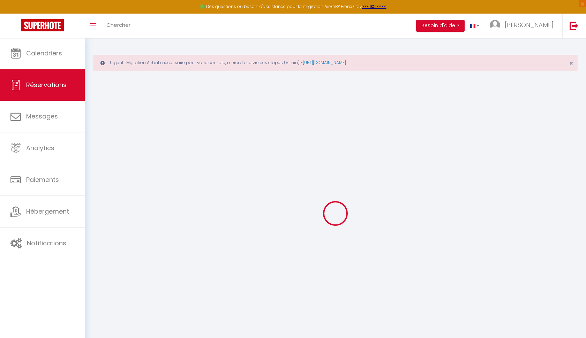
select select
checkbox input "false"
select select
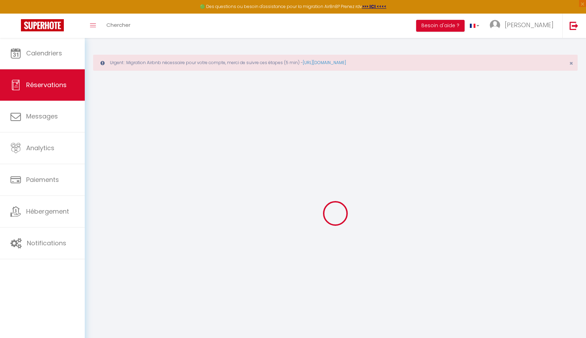
checkbox input "false"
select select
checkbox input "false"
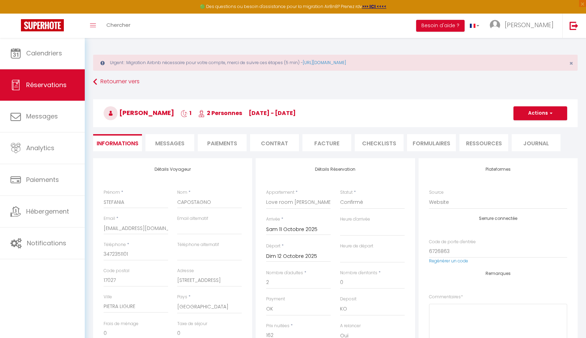
type input "4.86"
select select
checkbox input "false"
select select
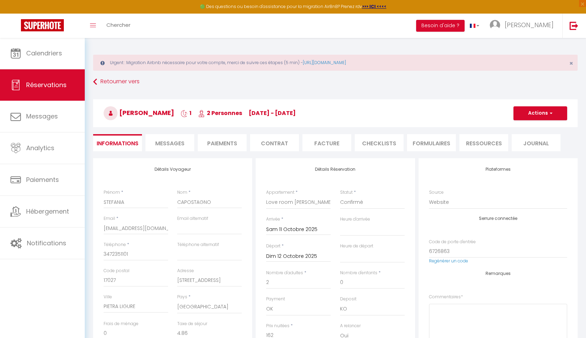
select select
click at [121, 27] on span "Chercher" at bounding box center [118, 24] width 24 height 7
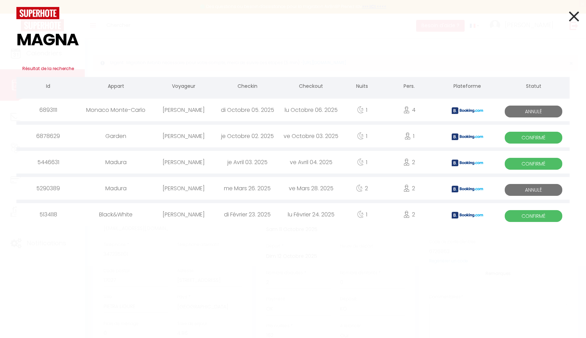
type input "MAGNA"
click at [189, 135] on div "[PERSON_NAME]" at bounding box center [183, 136] width 63 height 23
select select
checkbox input "false"
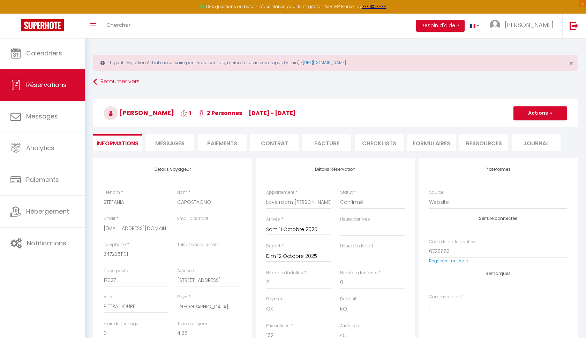
click at [90, 79] on div "Retourner vers [PERSON_NAME] 1 2 Personnes [DATE] - [DATE] Actions Enregistrer …" at bounding box center [336, 117] width 494 height 83
click at [99, 84] on link "Retourner vers" at bounding box center [335, 82] width 485 height 13
select select
checkbox input "false"
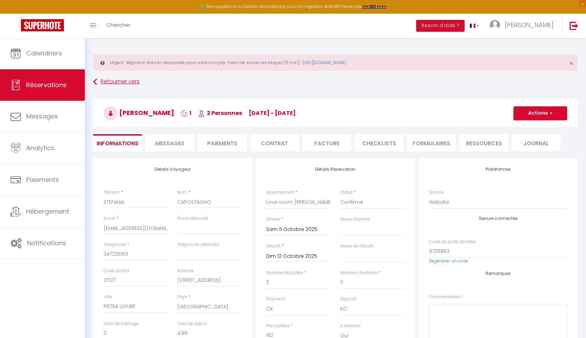
click at [98, 84] on link "Retourner vers" at bounding box center [335, 82] width 485 height 13
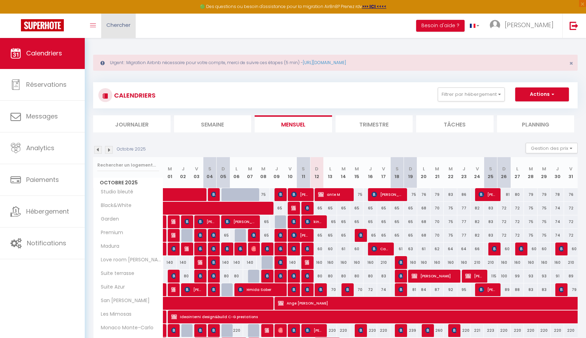
click at [135, 31] on link "Chercher" at bounding box center [118, 26] width 35 height 24
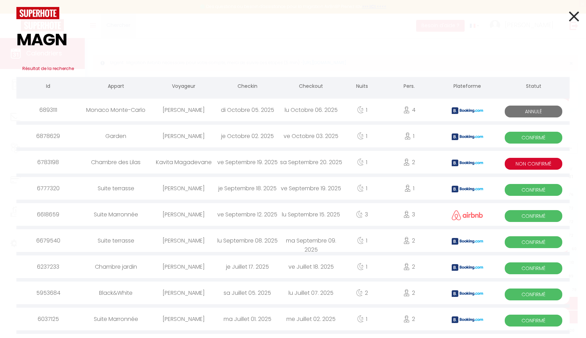
type input "MAGNA"
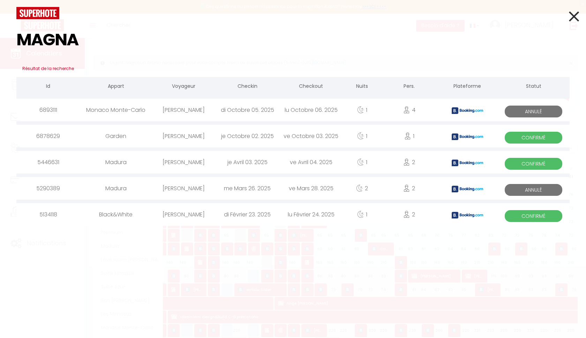
click at [290, 139] on div "ve Octobre 03. 2025" at bounding box center [310, 136] width 63 height 23
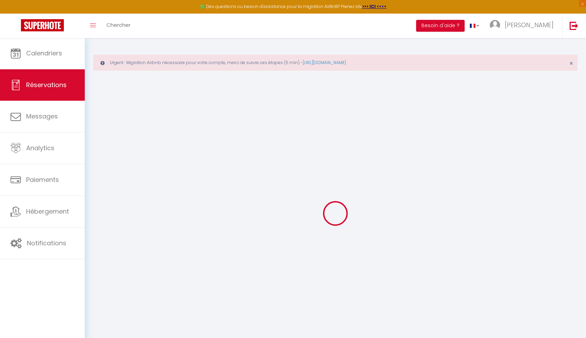
select select
checkbox input "false"
select select
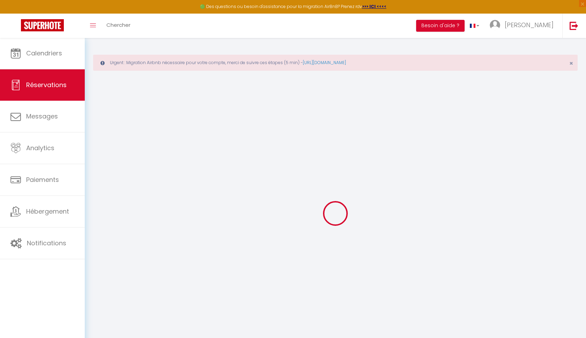
checkbox input "false"
type textarea "Je voyage pour affaires et il est possible que j'utilise la carte de crédit de …"
select select
checkbox input "false"
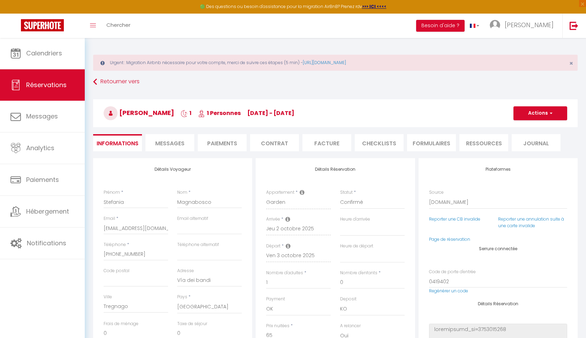
type input "3.96"
select select
checkbox input "false"
select select
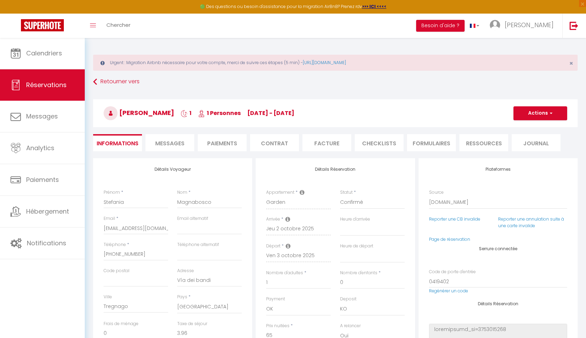
select select
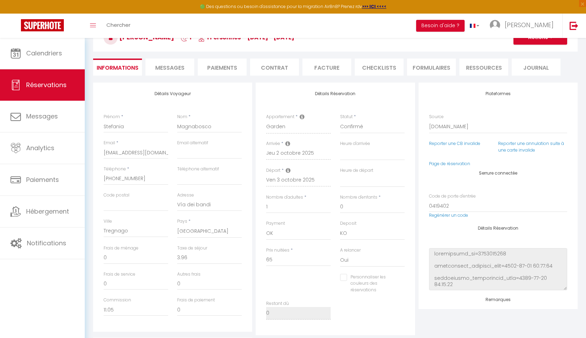
scroll to position [77, 0]
